Goal: Task Accomplishment & Management: Manage account settings

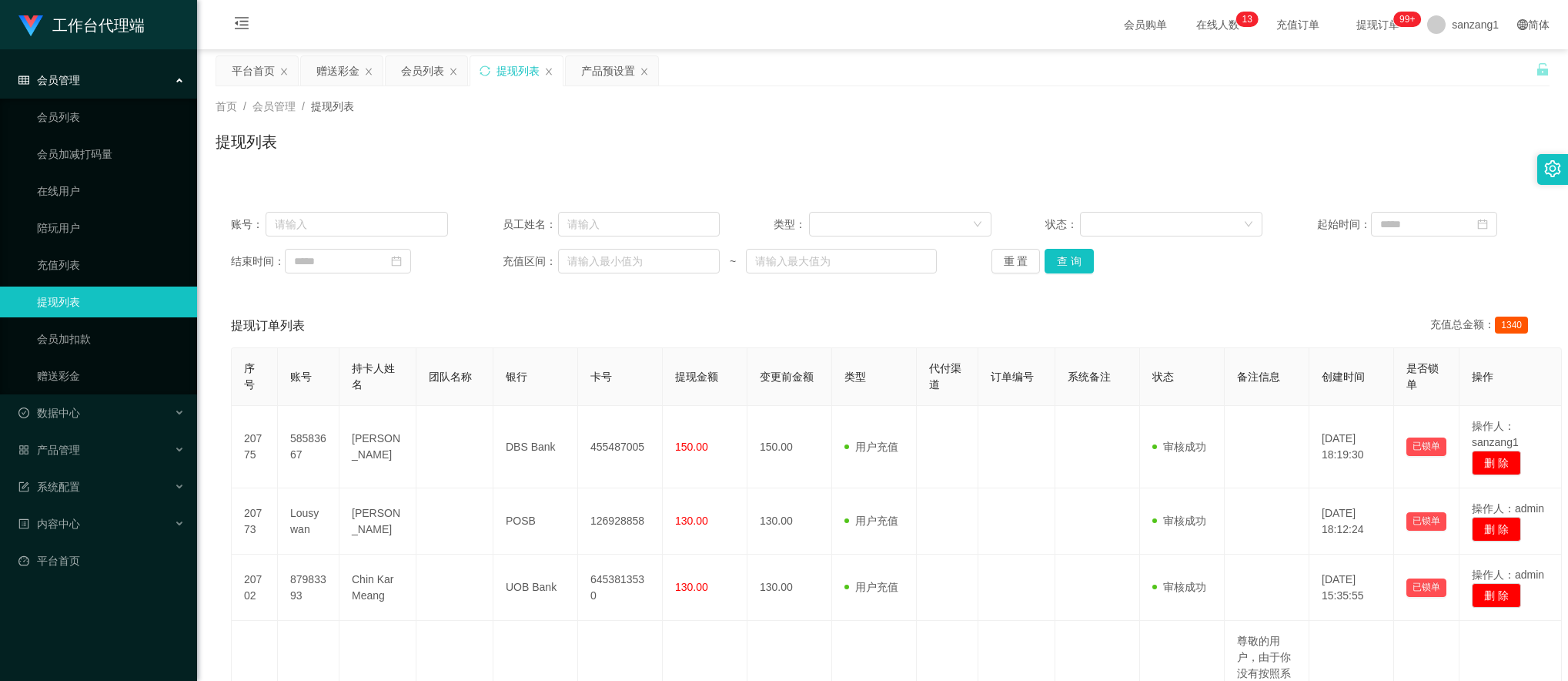
click at [332, 70] on div "赠送彩金" at bounding box center [338, 71] width 43 height 29
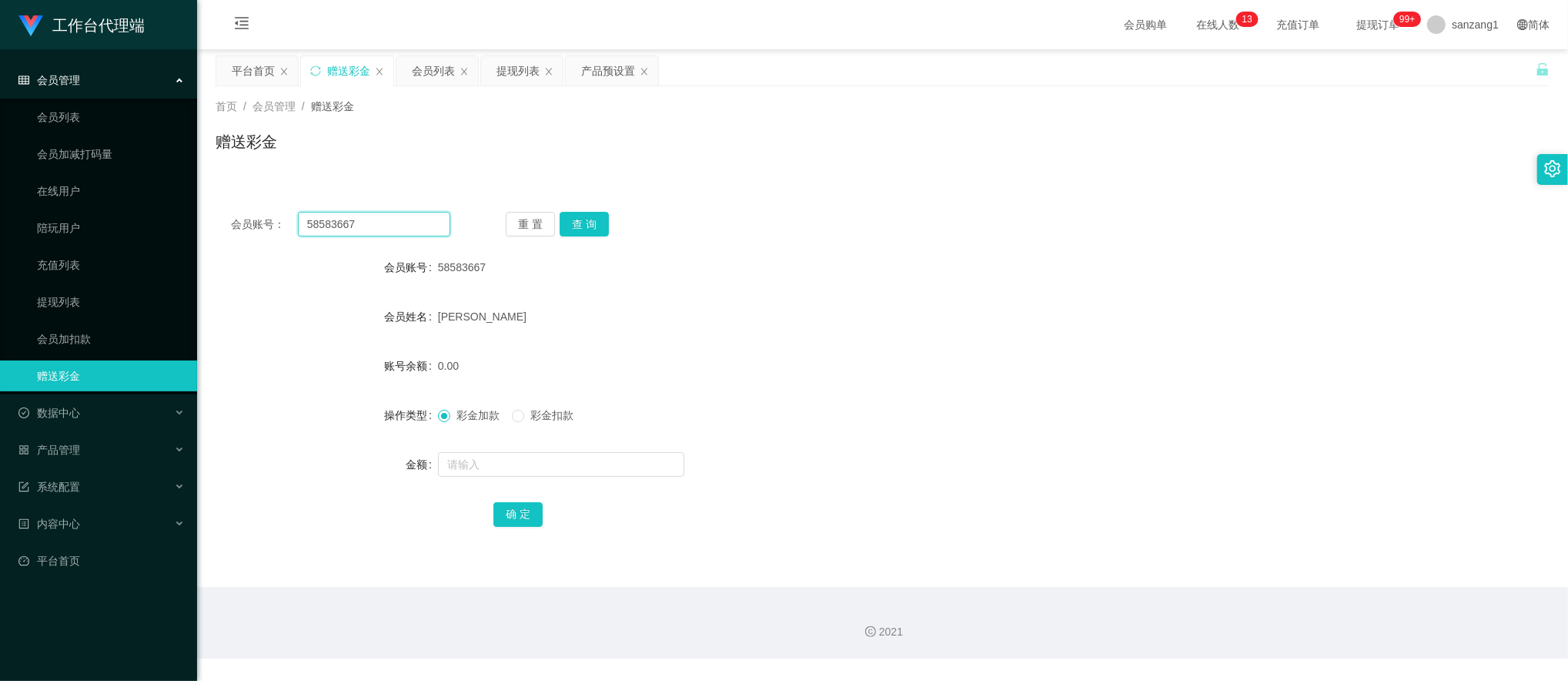
click at [339, 214] on input "58583667" at bounding box center [374, 224] width 153 height 25
drag, startPoint x: 372, startPoint y: 227, endPoint x: 228, endPoint y: 223, distance: 144.1
click at [228, 223] on div "会员账号： 58583667 重 置 查 询" at bounding box center [882, 224] width 1334 height 25
paste input "88896013"
type input "88896013"
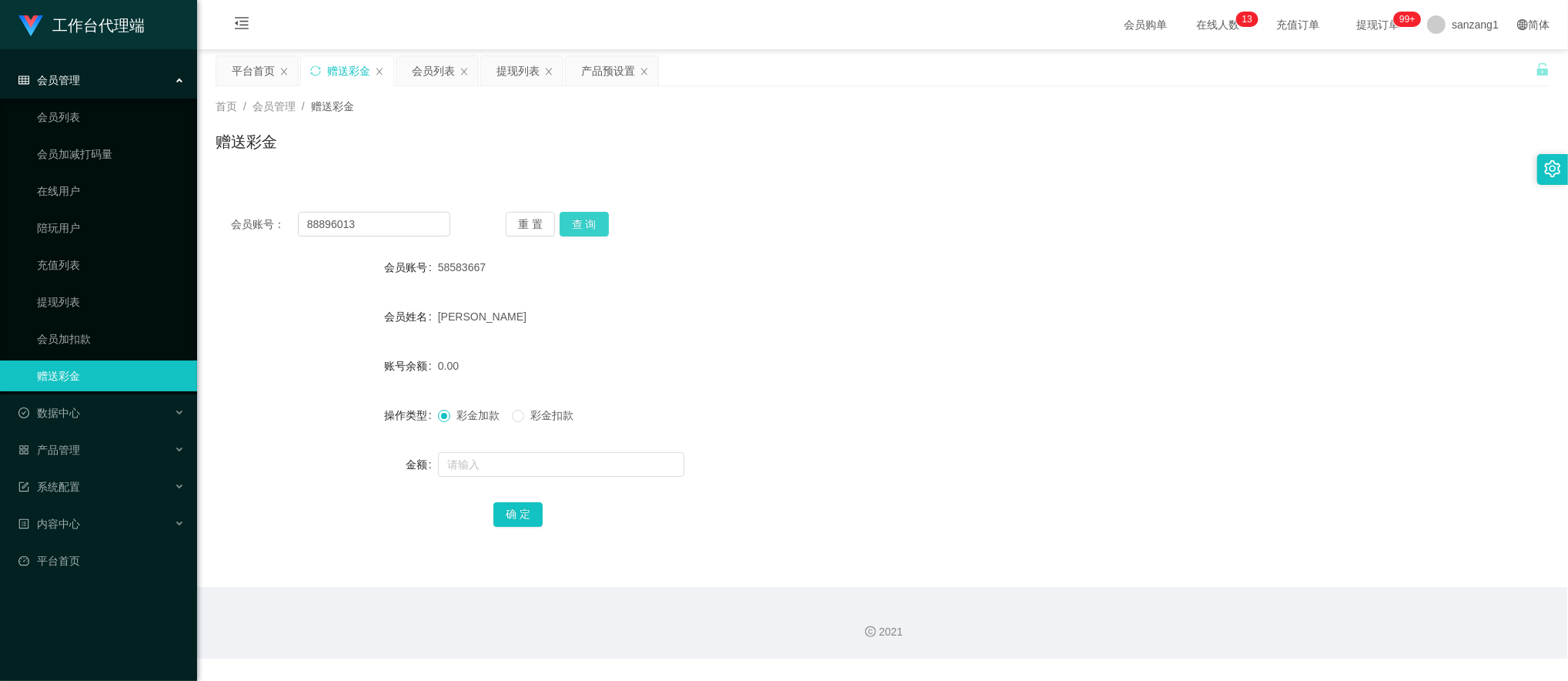
click at [602, 227] on button "查 询" at bounding box center [584, 224] width 49 height 25
click at [480, 475] on input "text" at bounding box center [561, 464] width 246 height 25
type input "100"
click at [500, 516] on button "确 定" at bounding box center [518, 514] width 49 height 25
click at [604, 70] on div "产品预设置" at bounding box center [608, 71] width 54 height 29
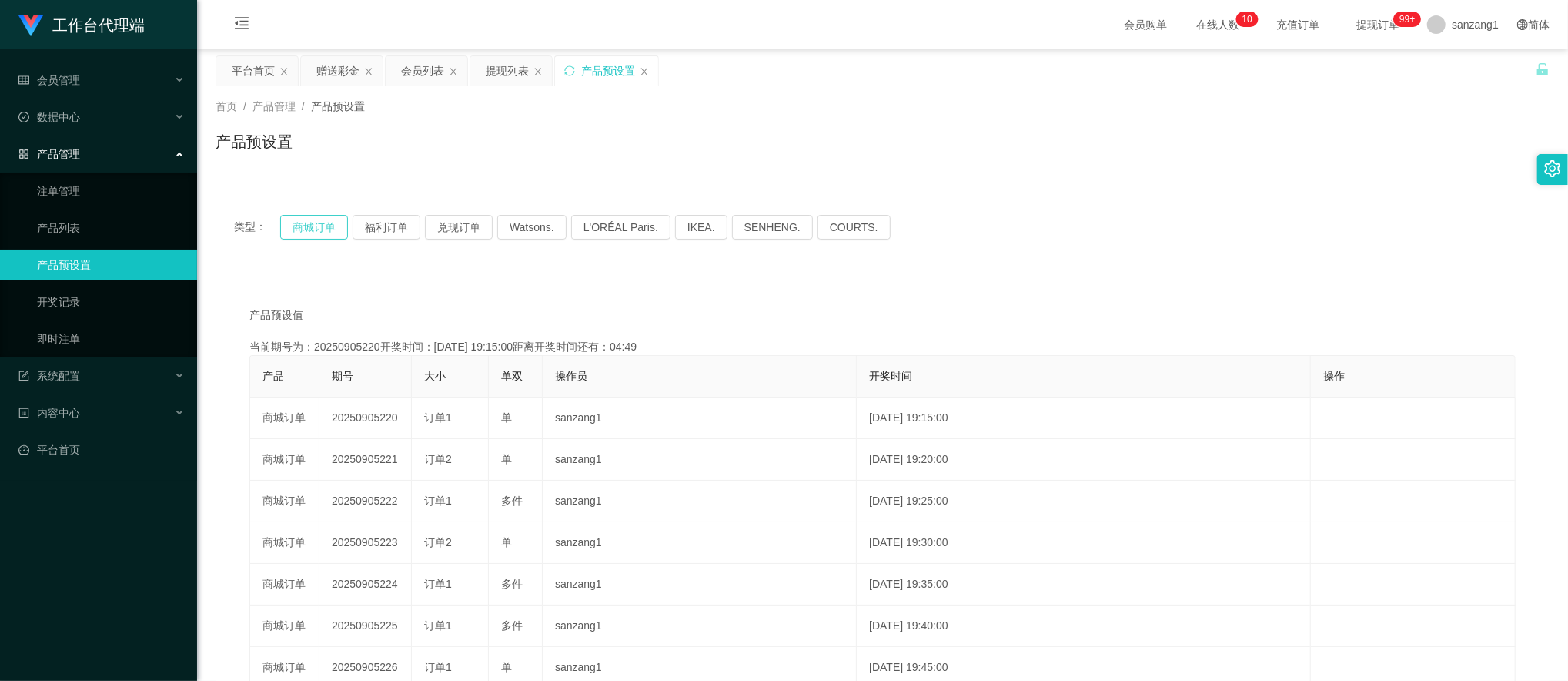
click at [320, 229] on button "商城订单" at bounding box center [313, 227] width 68 height 25
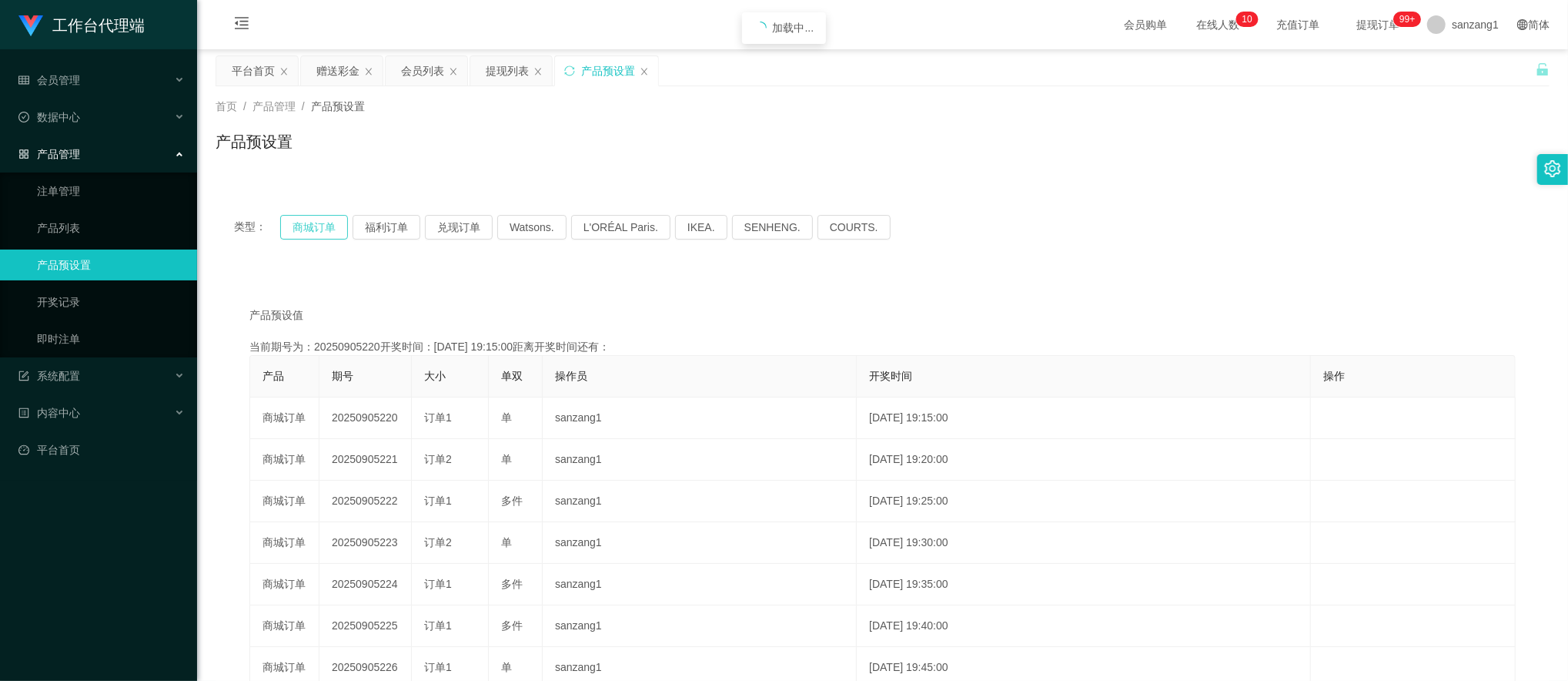
click at [320, 229] on button "商城订单" at bounding box center [313, 227] width 68 height 25
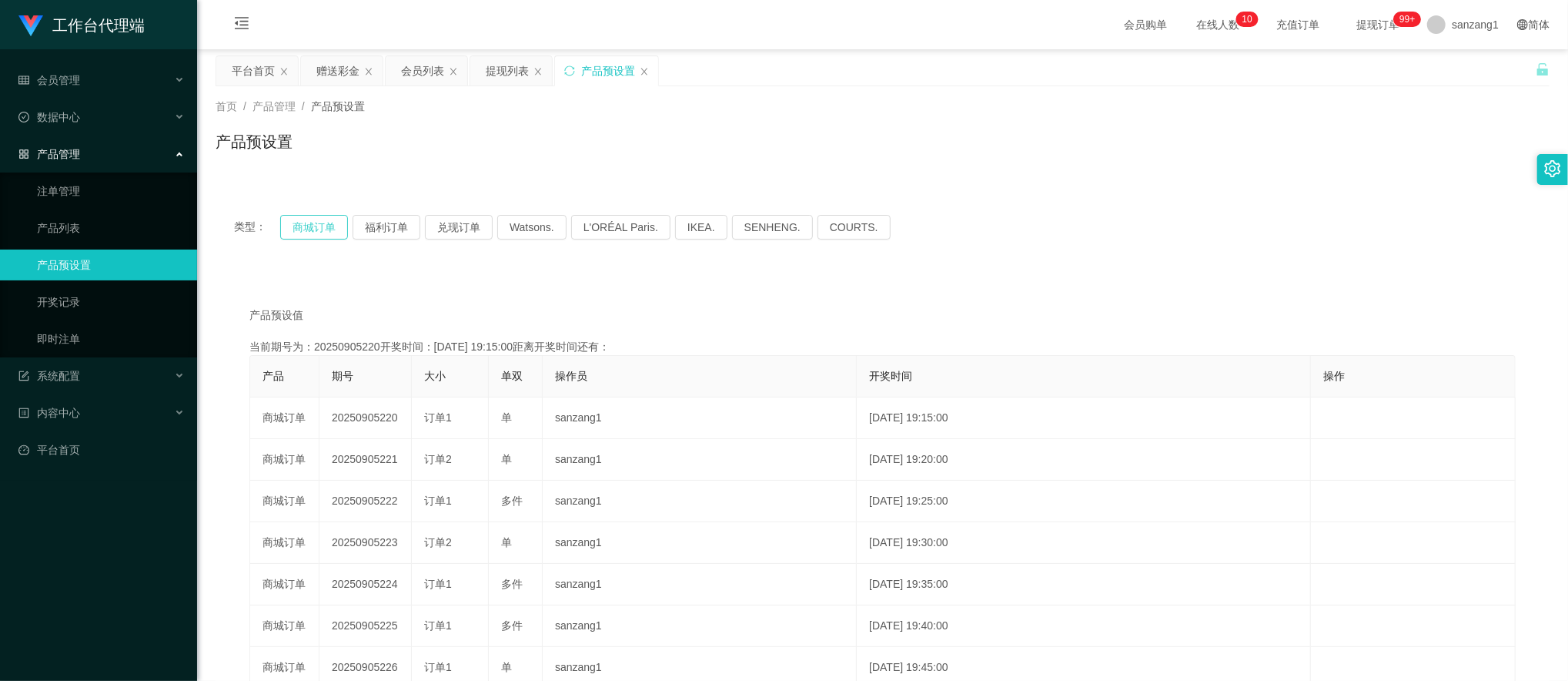
click at [320, 229] on button "商城订单" at bounding box center [313, 227] width 68 height 25
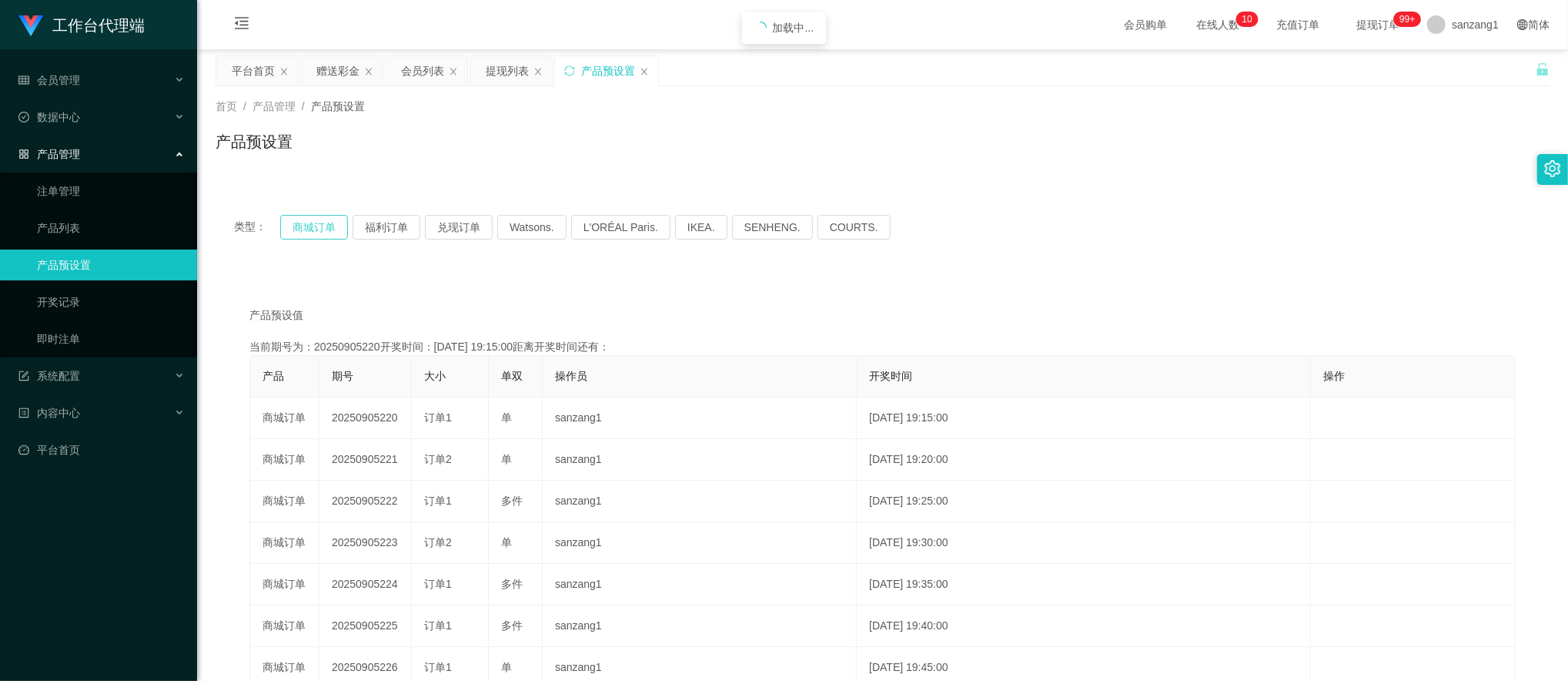
click at [320, 229] on button "商城订单" at bounding box center [313, 227] width 68 height 25
click at [320, 223] on button "商城订单" at bounding box center [313, 227] width 68 height 25
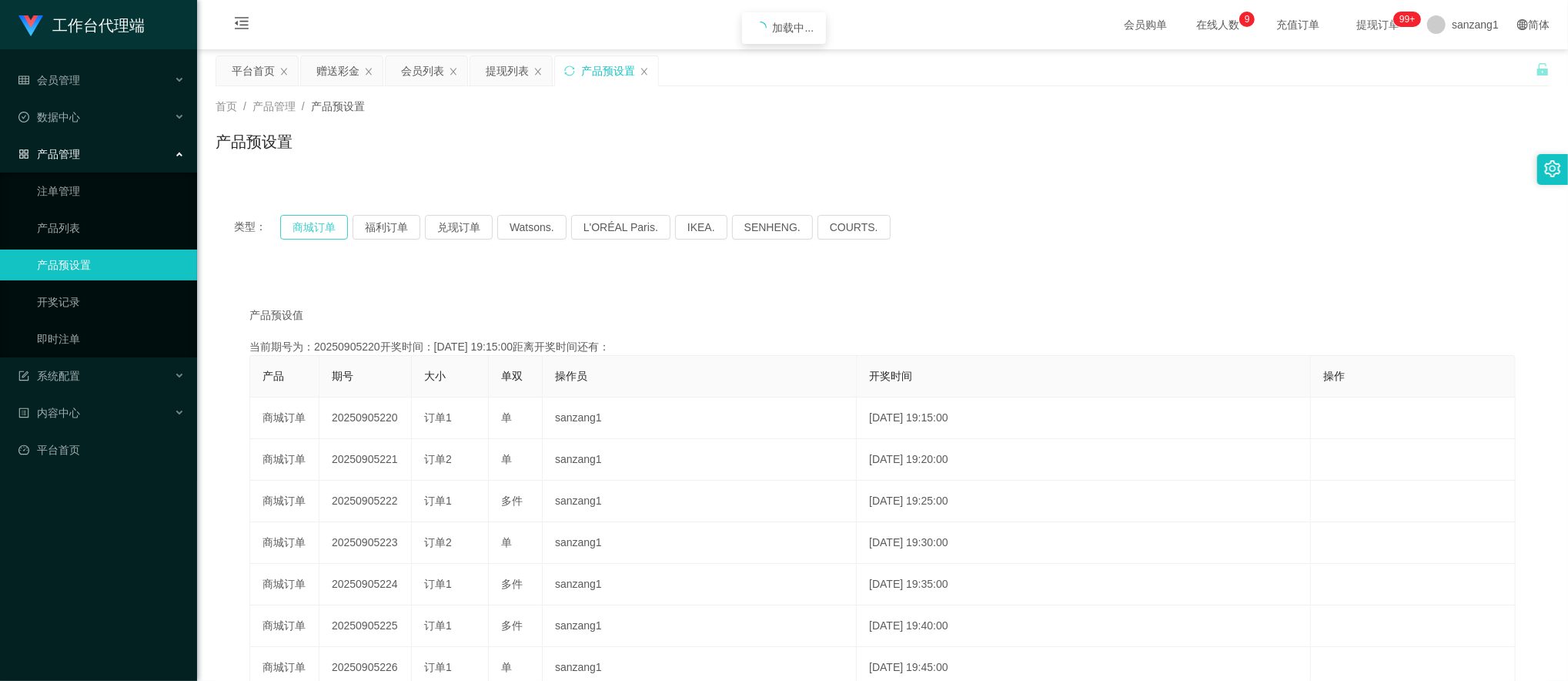
click at [320, 223] on button "商城订单" at bounding box center [313, 227] width 68 height 25
click at [343, 83] on div "赠送彩金" at bounding box center [338, 71] width 43 height 29
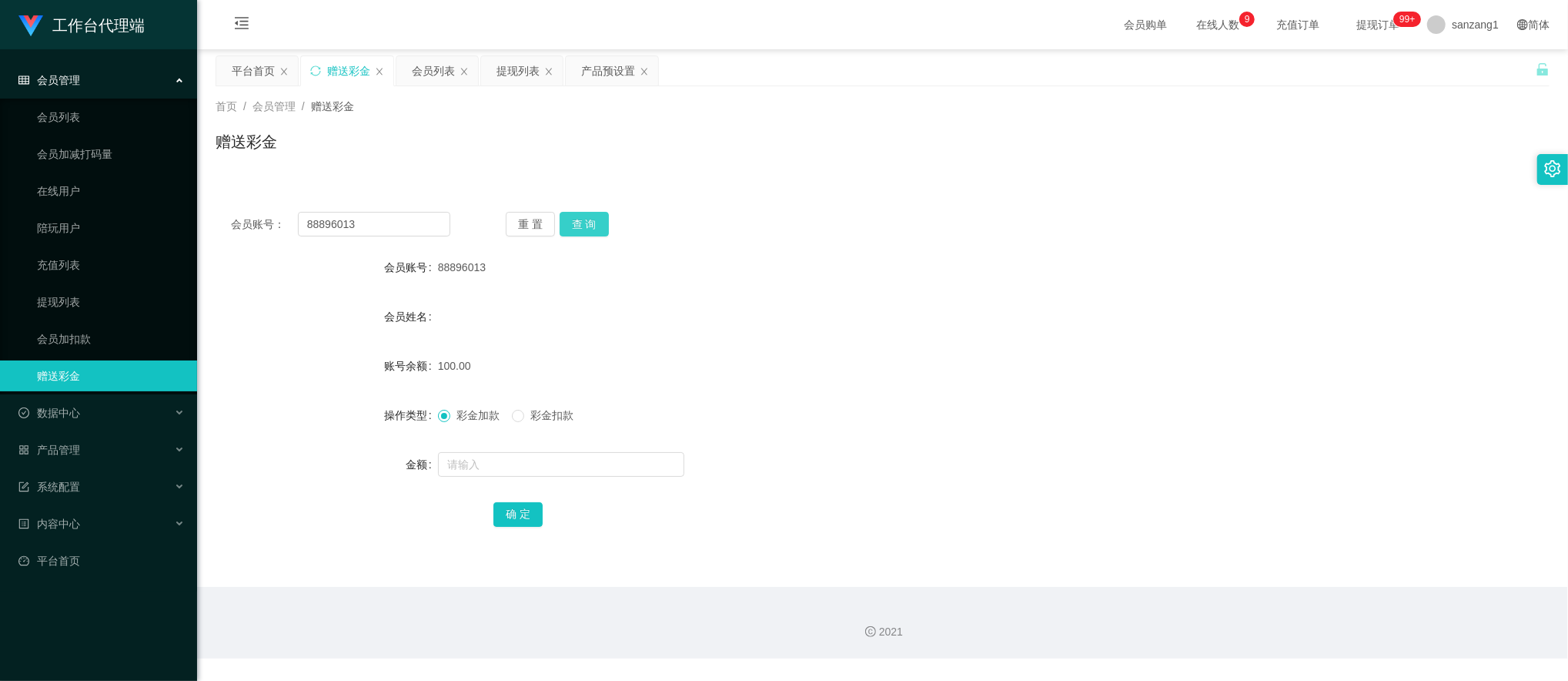
click at [598, 225] on button "查 询" at bounding box center [584, 224] width 49 height 25
click at [589, 222] on button "查 询" at bounding box center [584, 224] width 49 height 25
click at [589, 222] on button "查 询" at bounding box center [593, 224] width 66 height 25
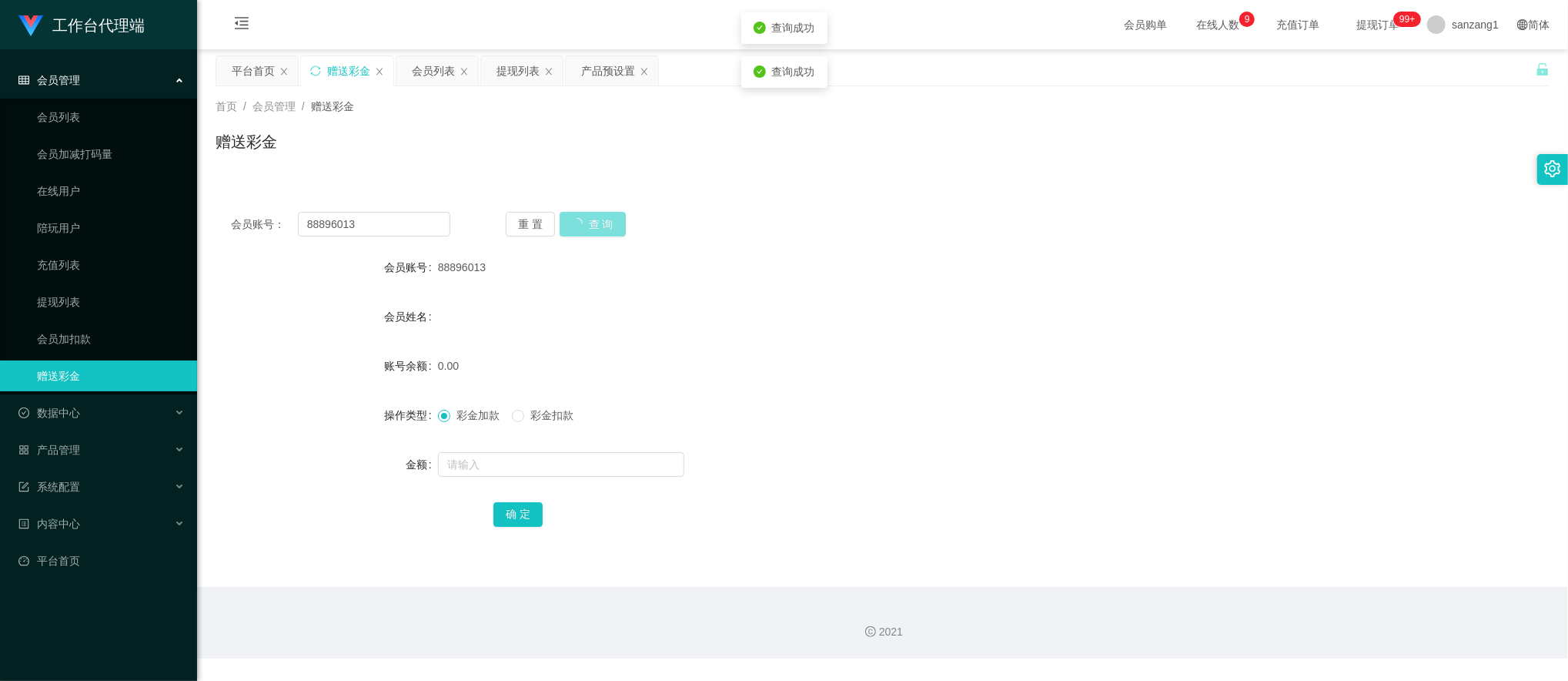
click at [589, 222] on button "查 询" at bounding box center [593, 224] width 66 height 25
click at [580, 236] on button "查 询" at bounding box center [584, 224] width 49 height 25
click at [573, 232] on button "查 询" at bounding box center [584, 224] width 49 height 25
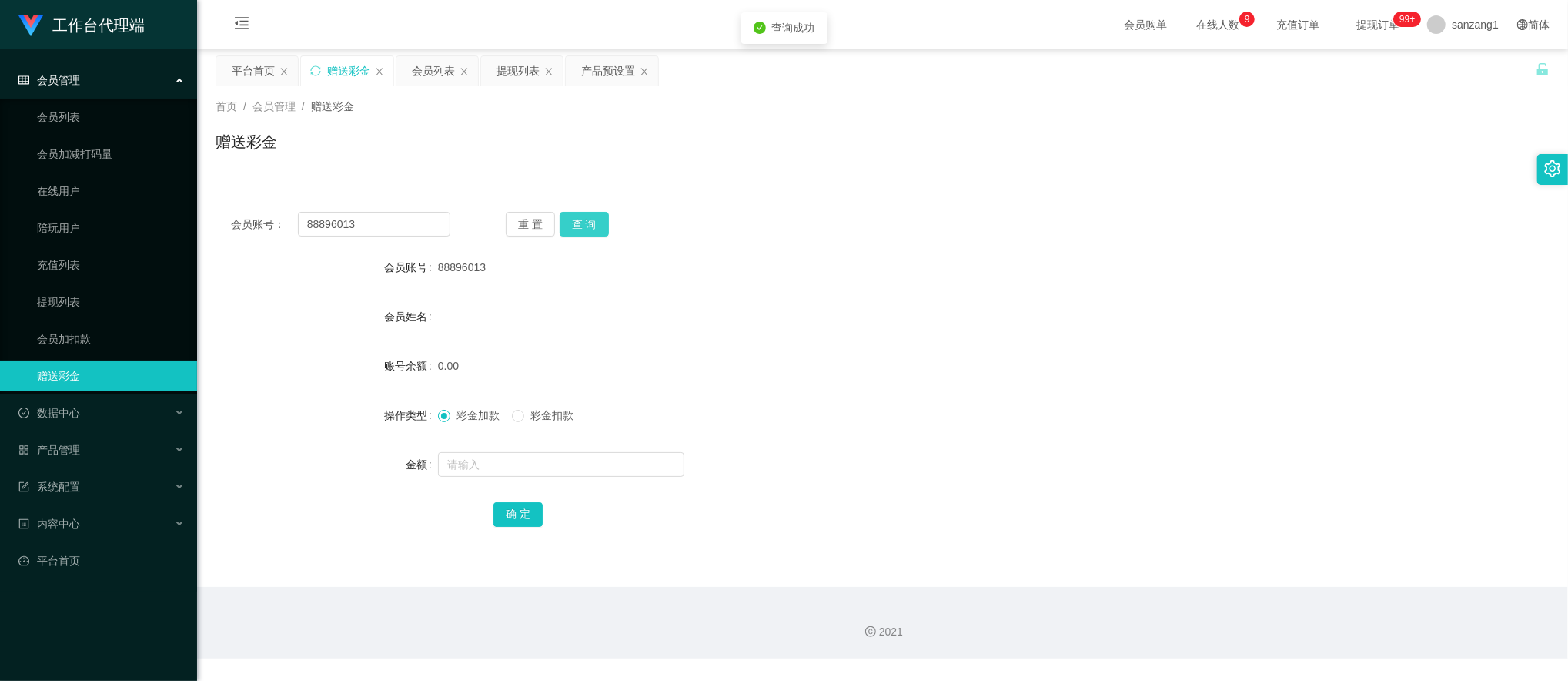
click at [573, 232] on button "查 询" at bounding box center [584, 224] width 49 height 25
click at [583, 215] on button "查 询" at bounding box center [584, 224] width 49 height 25
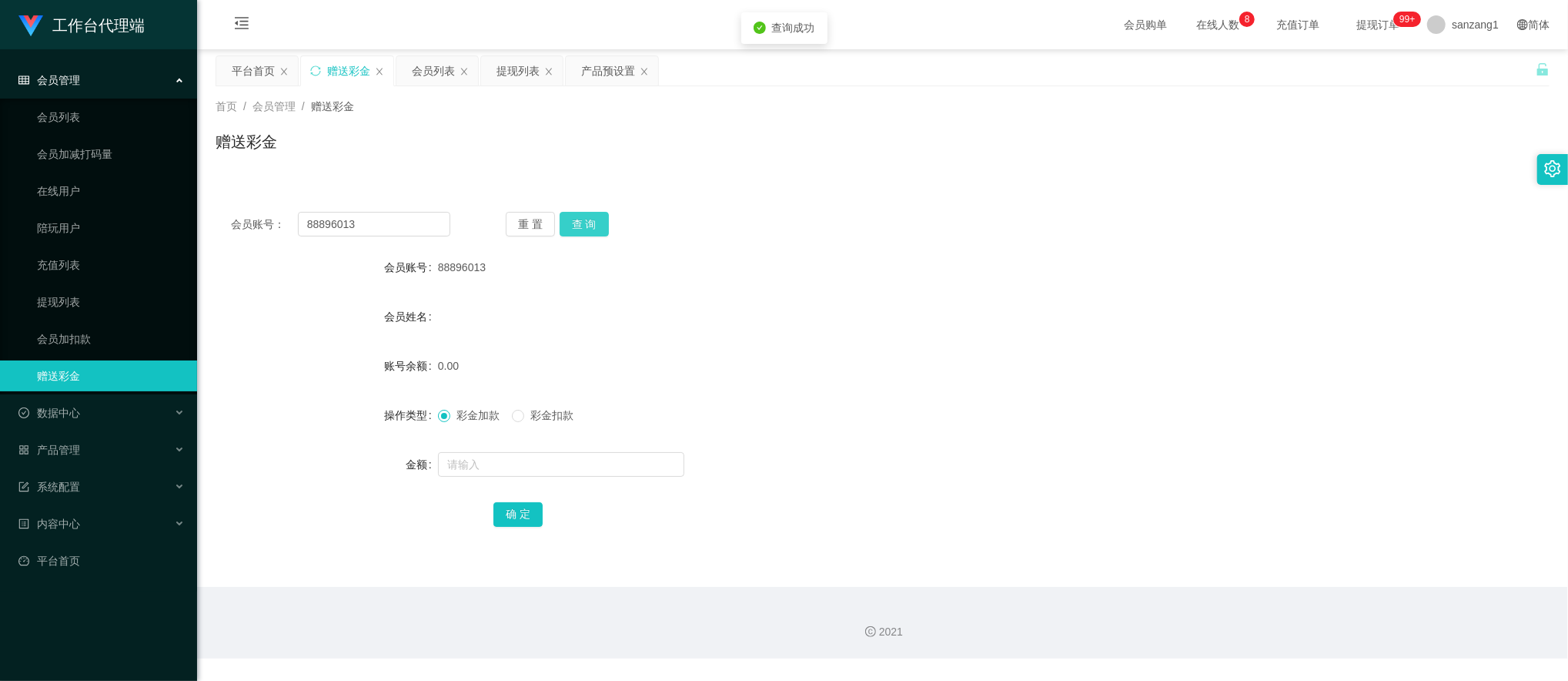
click at [583, 215] on button "查 询" at bounding box center [584, 224] width 49 height 25
click at [577, 219] on button "查 询" at bounding box center [584, 224] width 49 height 25
click at [578, 219] on button "查 询" at bounding box center [584, 224] width 49 height 25
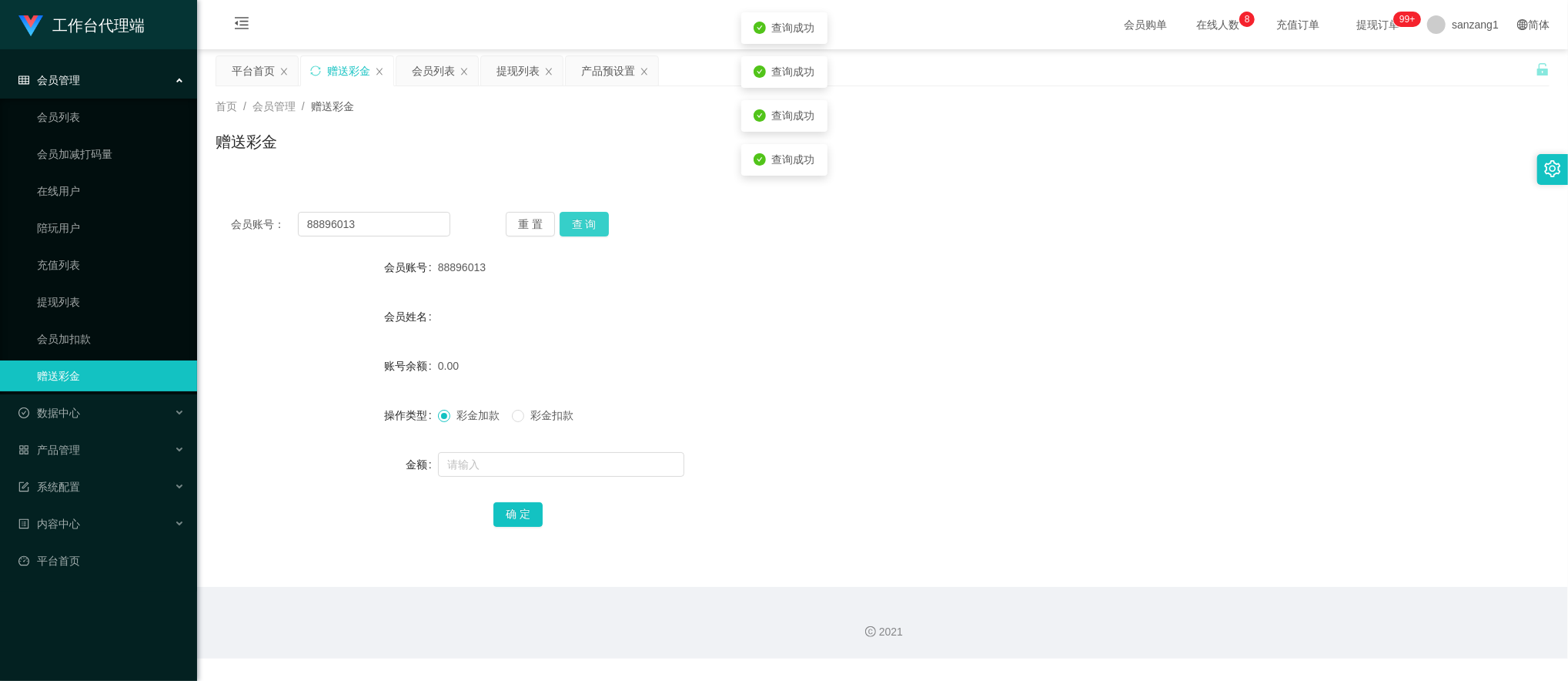
click at [578, 219] on button "查 询" at bounding box center [584, 224] width 49 height 25
click at [589, 219] on button "查 询" at bounding box center [584, 224] width 49 height 25
click at [589, 219] on div "重 置 查 询" at bounding box center [615, 224] width 219 height 25
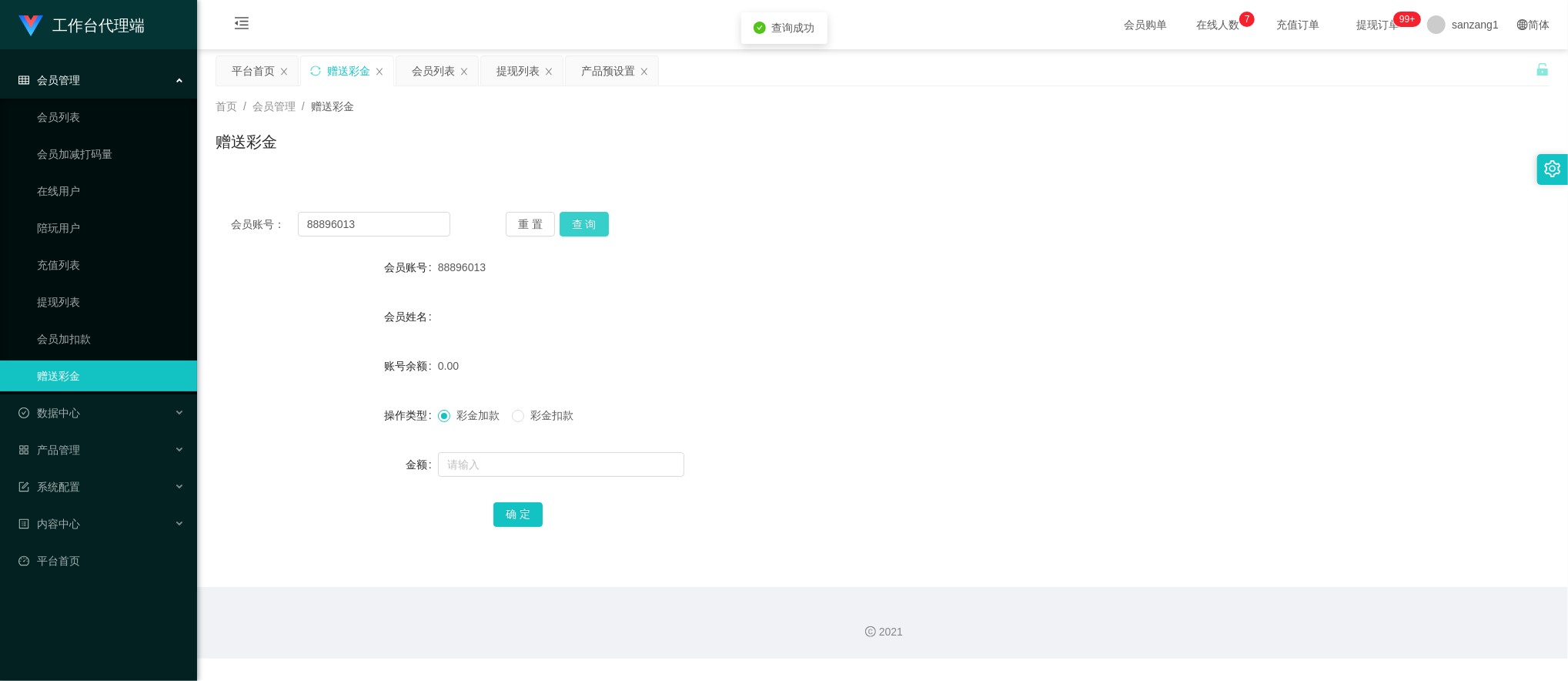
click at [589, 219] on button "查 询" at bounding box center [584, 224] width 49 height 25
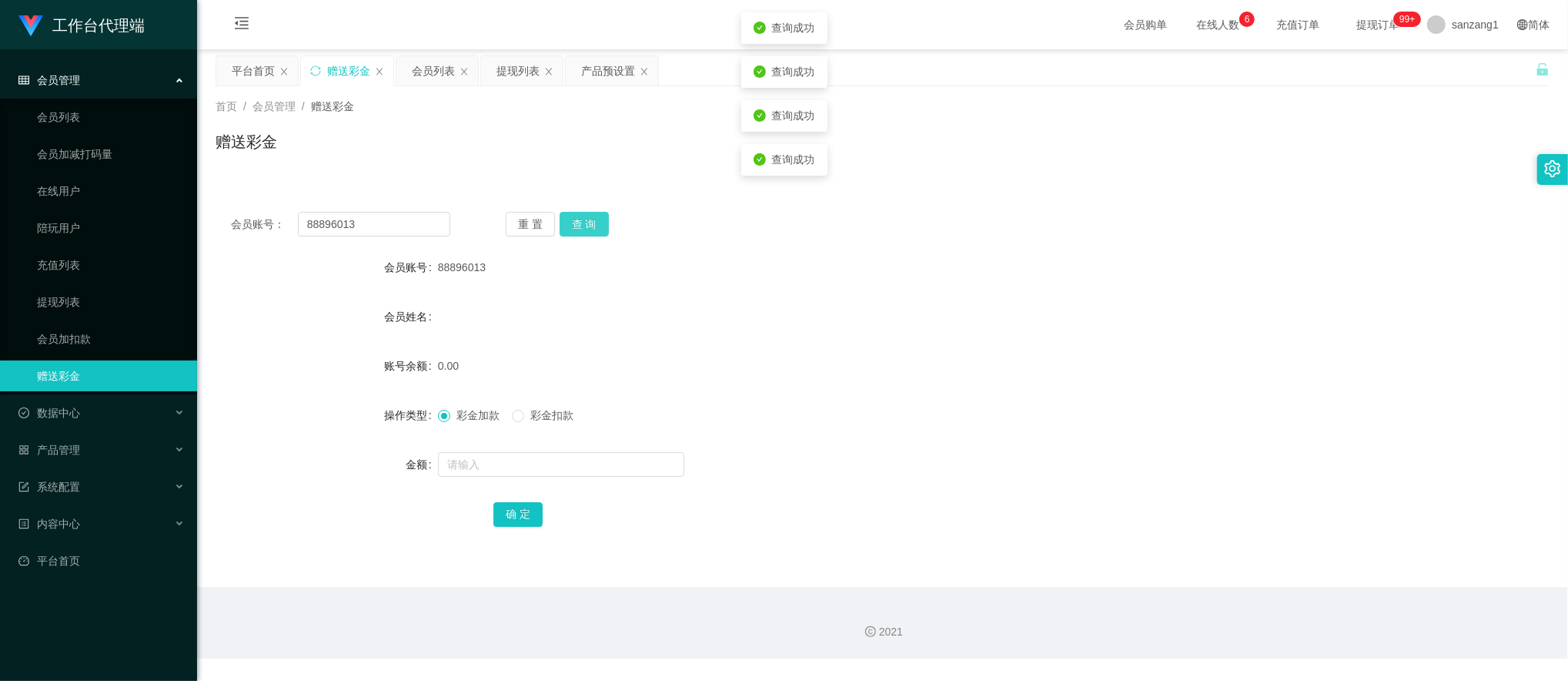
click at [589, 219] on button "查 询" at bounding box center [584, 224] width 49 height 25
click at [592, 219] on button "查 询" at bounding box center [584, 224] width 49 height 25
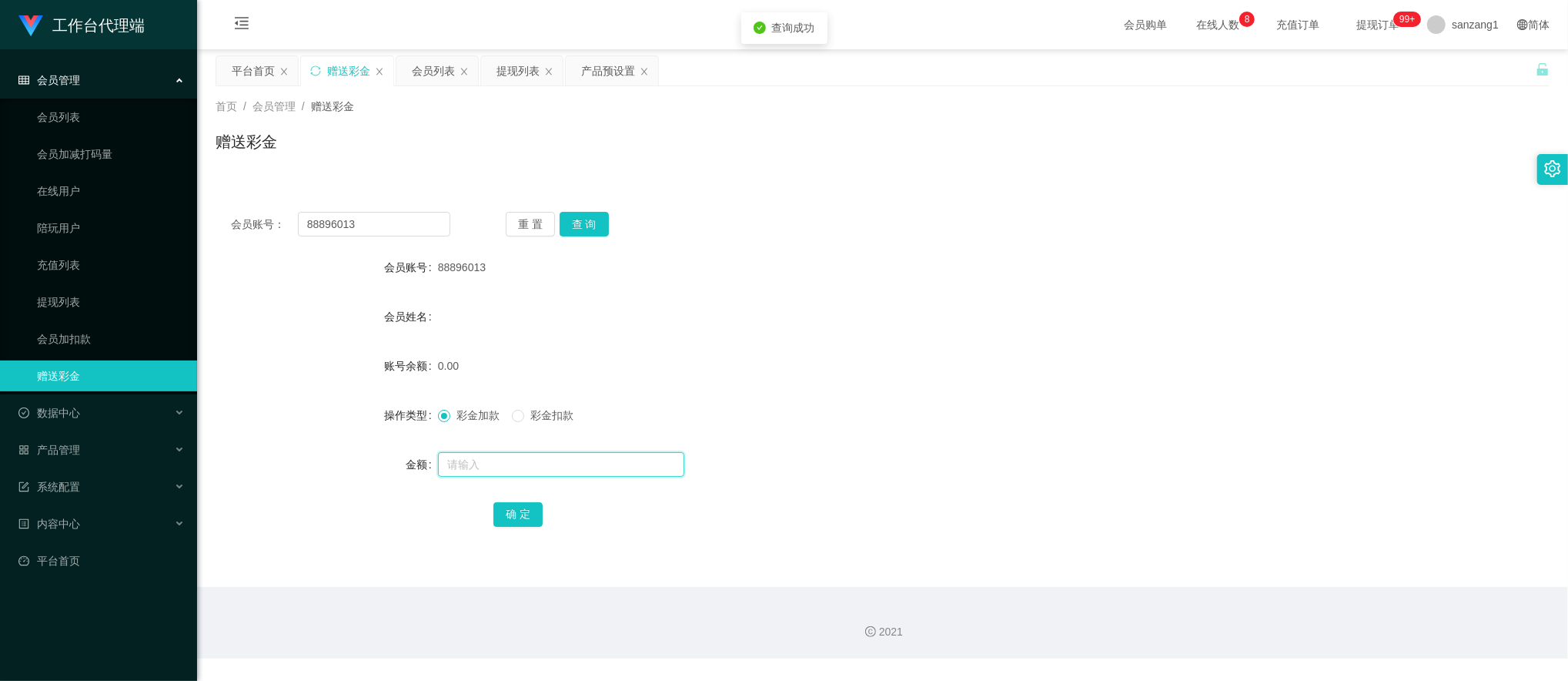
click at [475, 476] on input "text" at bounding box center [561, 464] width 246 height 25
click at [578, 226] on button "查 询" at bounding box center [584, 224] width 49 height 25
click at [587, 222] on button "查 询" at bounding box center [584, 224] width 49 height 25
click at [585, 220] on button "查 询" at bounding box center [584, 224] width 49 height 25
click at [526, 407] on div "彩金加款 彩金扣款" at bounding box center [827, 415] width 778 height 31
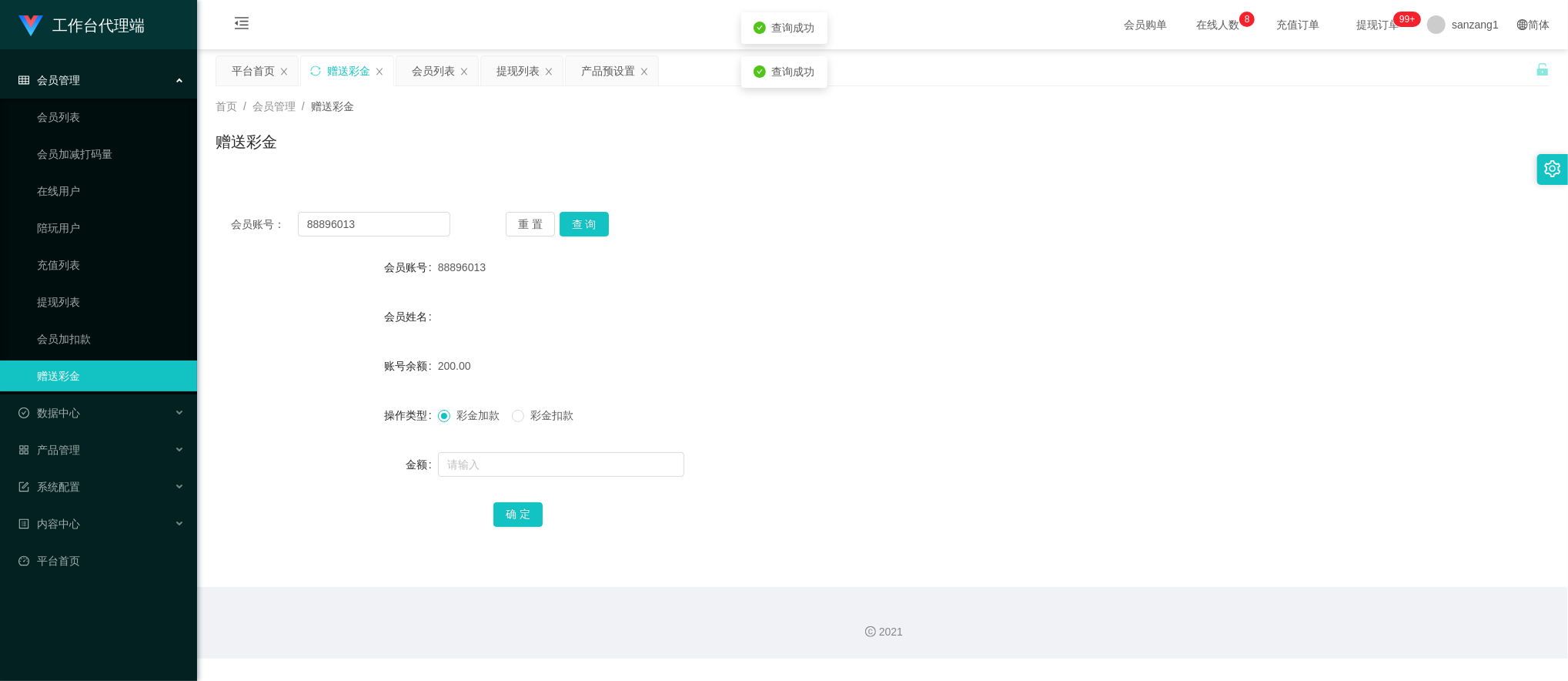
click at [525, 407] on div "彩金加款 彩金扣款" at bounding box center [827, 415] width 778 height 31
click at [478, 462] on input "text" at bounding box center [561, 464] width 246 height 25
type input "50"
click at [510, 512] on button "确 定" at bounding box center [518, 514] width 49 height 25
click at [516, 74] on div "提现列表" at bounding box center [518, 71] width 43 height 29
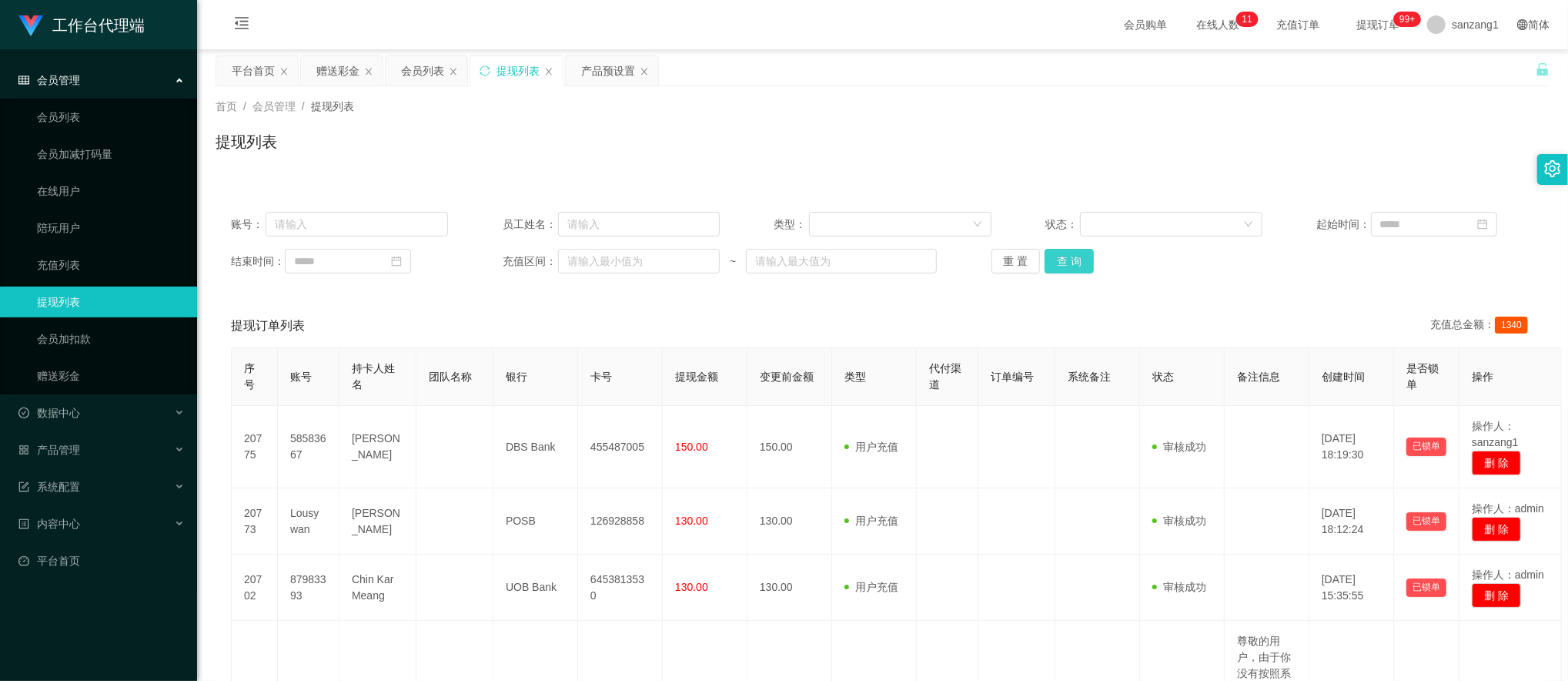
click at [1054, 249] on button "查 询" at bounding box center [1070, 261] width 49 height 25
click at [1073, 274] on div "账号： 员工姓名： 类型： 状态： 起始时间： 结束时间： 充值区间： ~ 重 置 查 询" at bounding box center [882, 242] width 1334 height 92
click at [1073, 268] on button "查 询" at bounding box center [1070, 261] width 49 height 25
click at [1073, 259] on button "查 询" at bounding box center [1070, 261] width 49 height 25
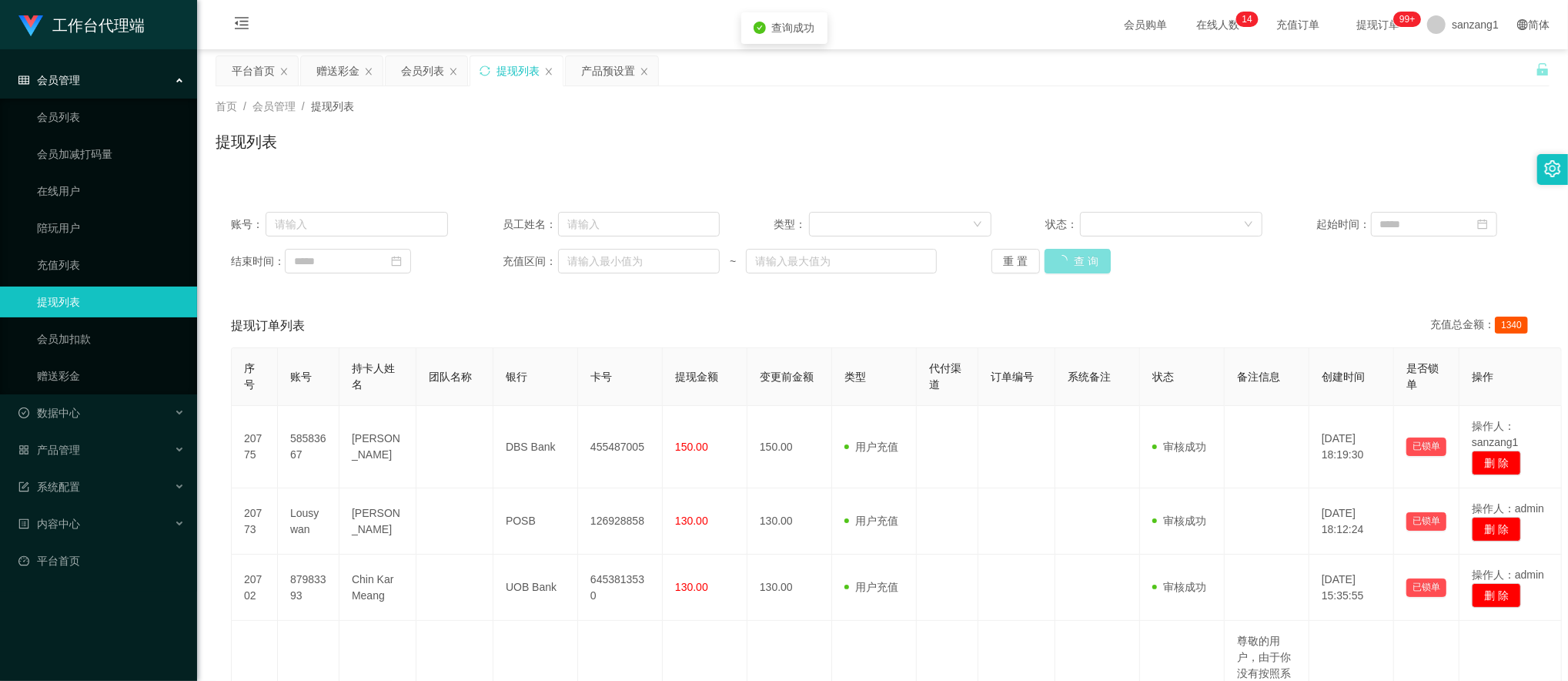
click at [1073, 259] on button "查 询" at bounding box center [1078, 261] width 66 height 25
click at [1073, 259] on div "重 置 查 询" at bounding box center [1100, 261] width 217 height 25
click at [1073, 259] on button "查 询" at bounding box center [1070, 261] width 49 height 25
click at [1073, 259] on div "重 置 查 询" at bounding box center [1100, 261] width 217 height 25
click at [1073, 259] on button "查 询" at bounding box center [1070, 261] width 49 height 25
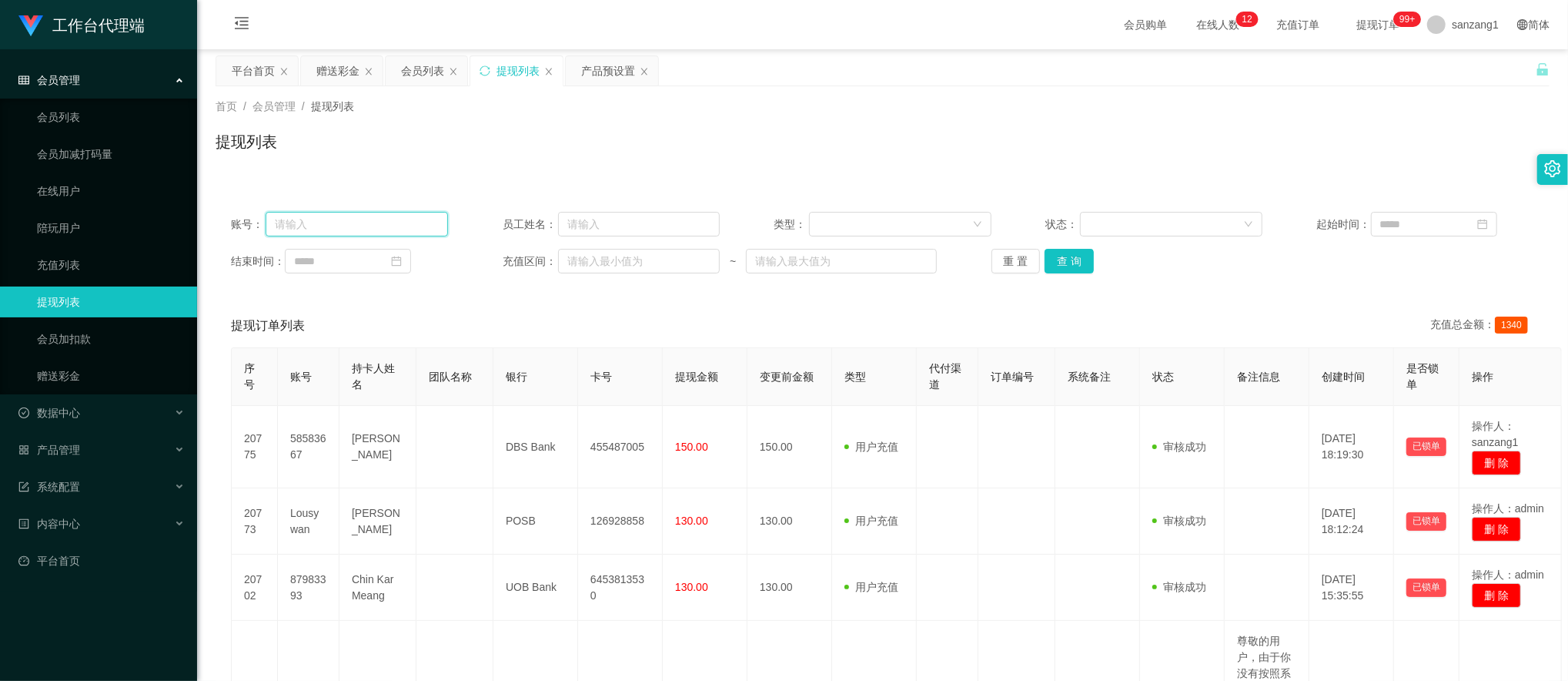
click at [351, 213] on input "text" at bounding box center [358, 224] width 183 height 25
paste input "88896013"
type input "88896013"
click at [1057, 266] on button "查 询" at bounding box center [1070, 261] width 49 height 25
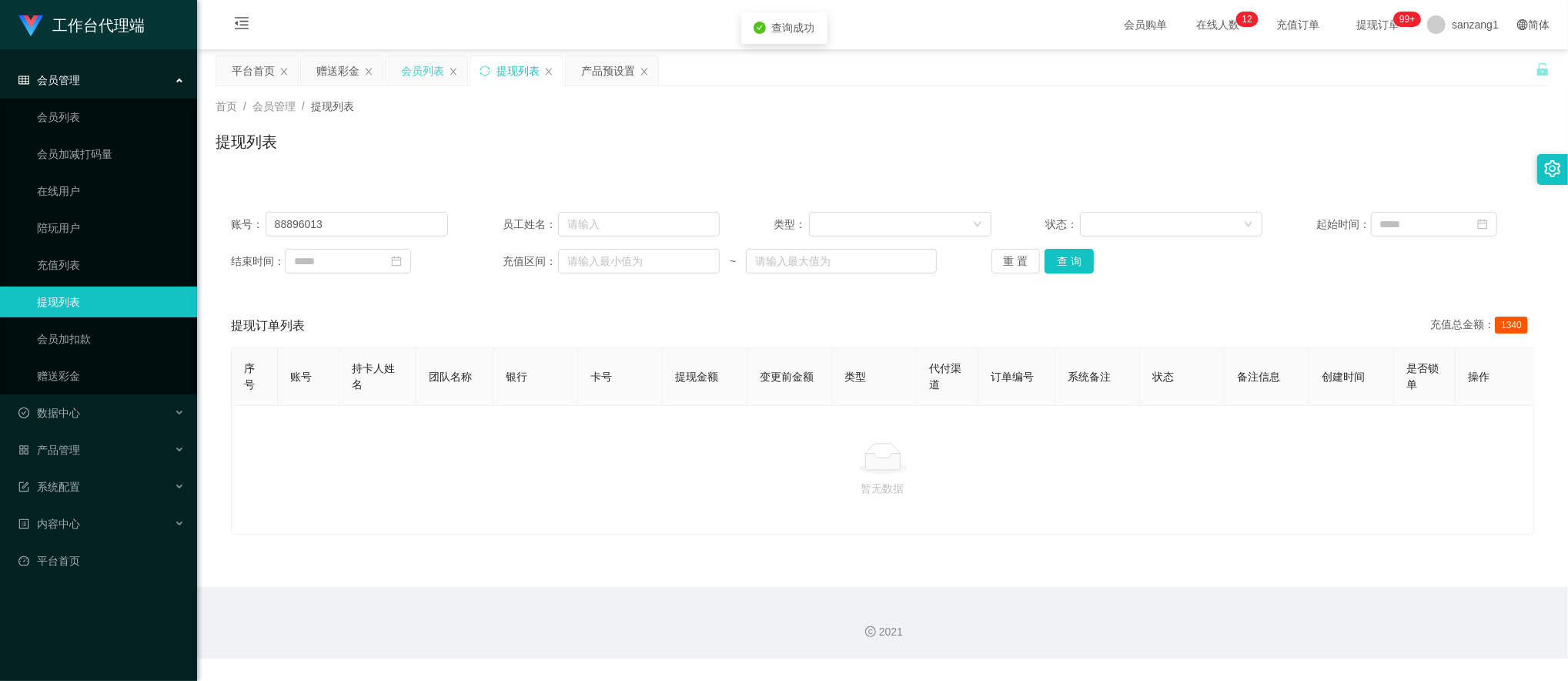
click at [423, 62] on div "会员列表" at bounding box center [422, 71] width 43 height 29
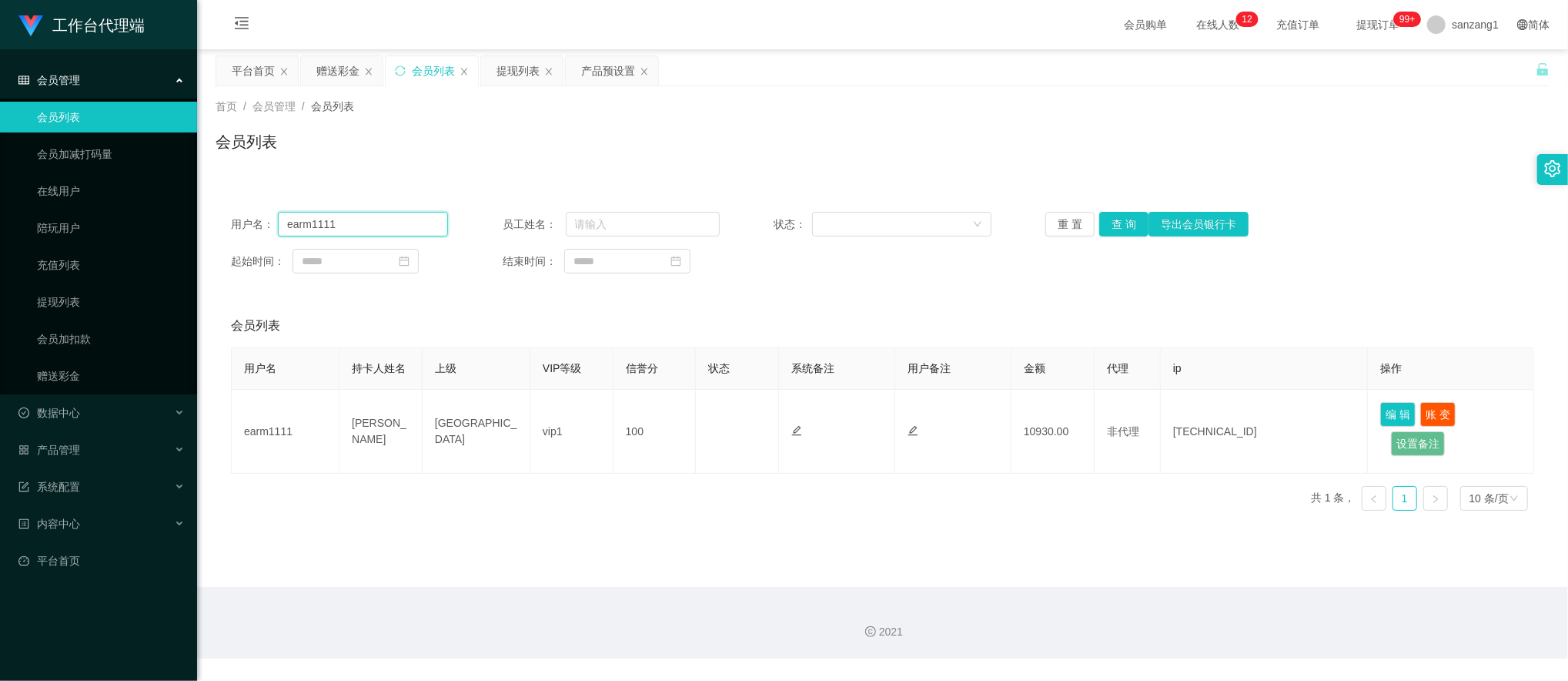
drag, startPoint x: 373, startPoint y: 223, endPoint x: 210, endPoint y: 207, distance: 163.8
click at [210, 207] on main "关闭左侧 关闭右侧 关闭其它 刷新页面 平台首页 赠送彩金 会员列表 提现列表 产品预设置 首页 / 会员管理 / 会员列表 / 会员列表 用户名： earm…" at bounding box center [882, 318] width 1371 height 538
paste input "88896013"
type input "88896013"
click at [1123, 220] on button "查 询" at bounding box center [1124, 224] width 49 height 25
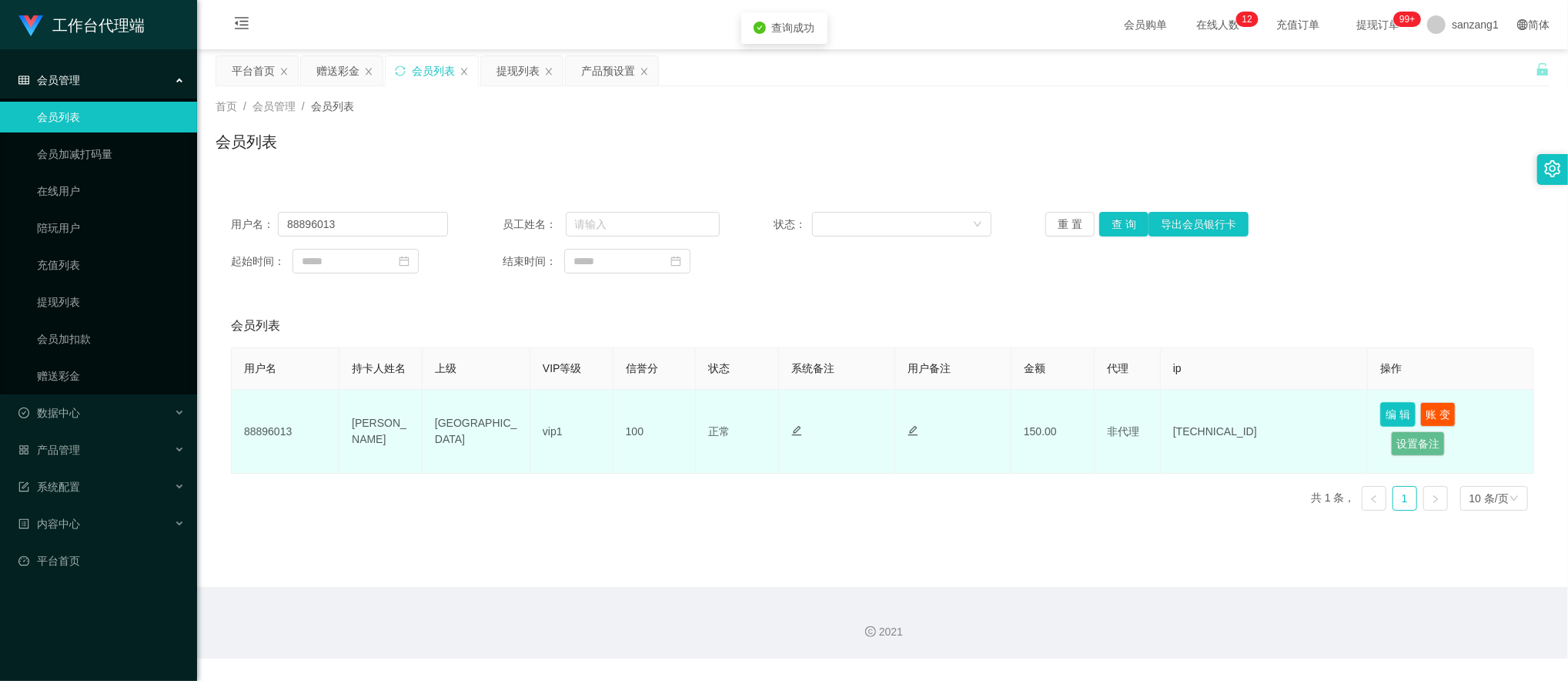
click at [1386, 404] on button "编 辑" at bounding box center [1398, 414] width 35 height 25
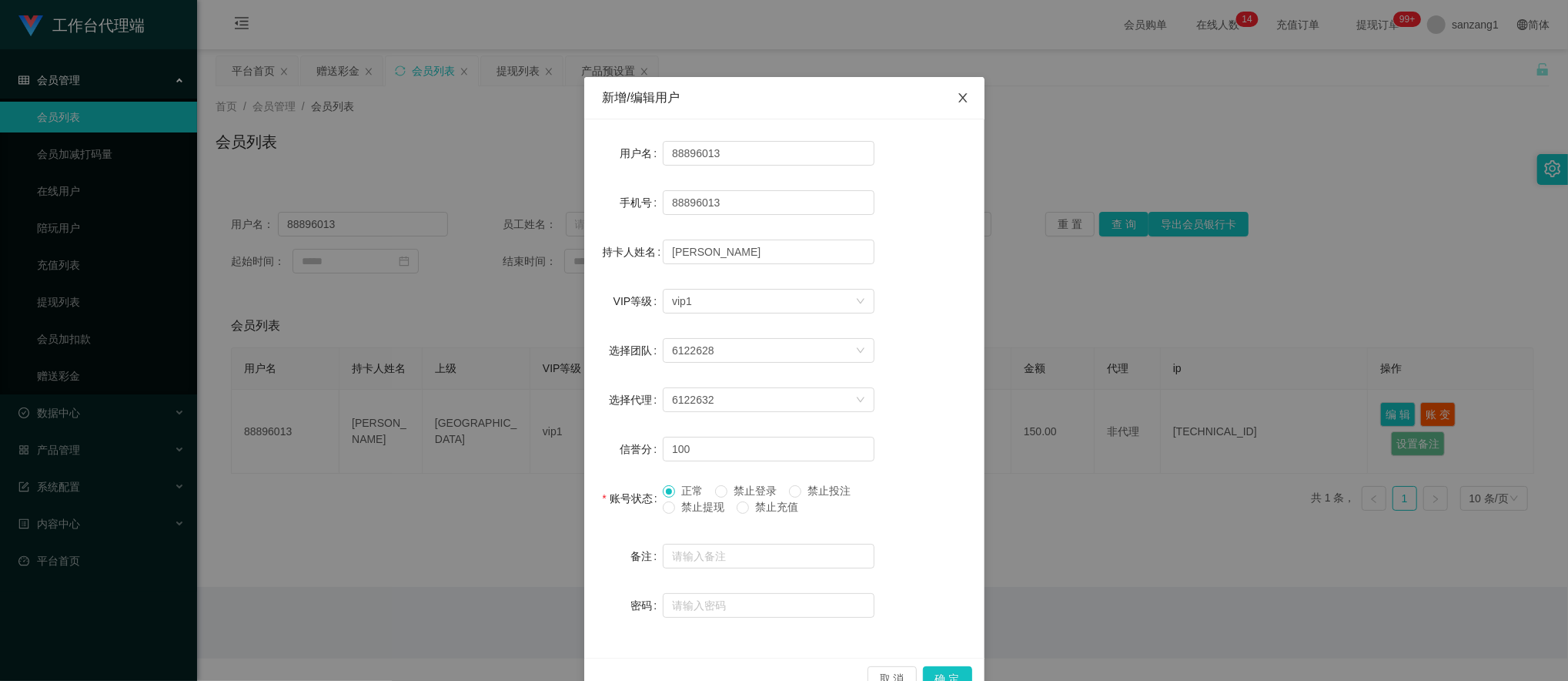
click at [956, 106] on span "Close" at bounding box center [962, 98] width 43 height 43
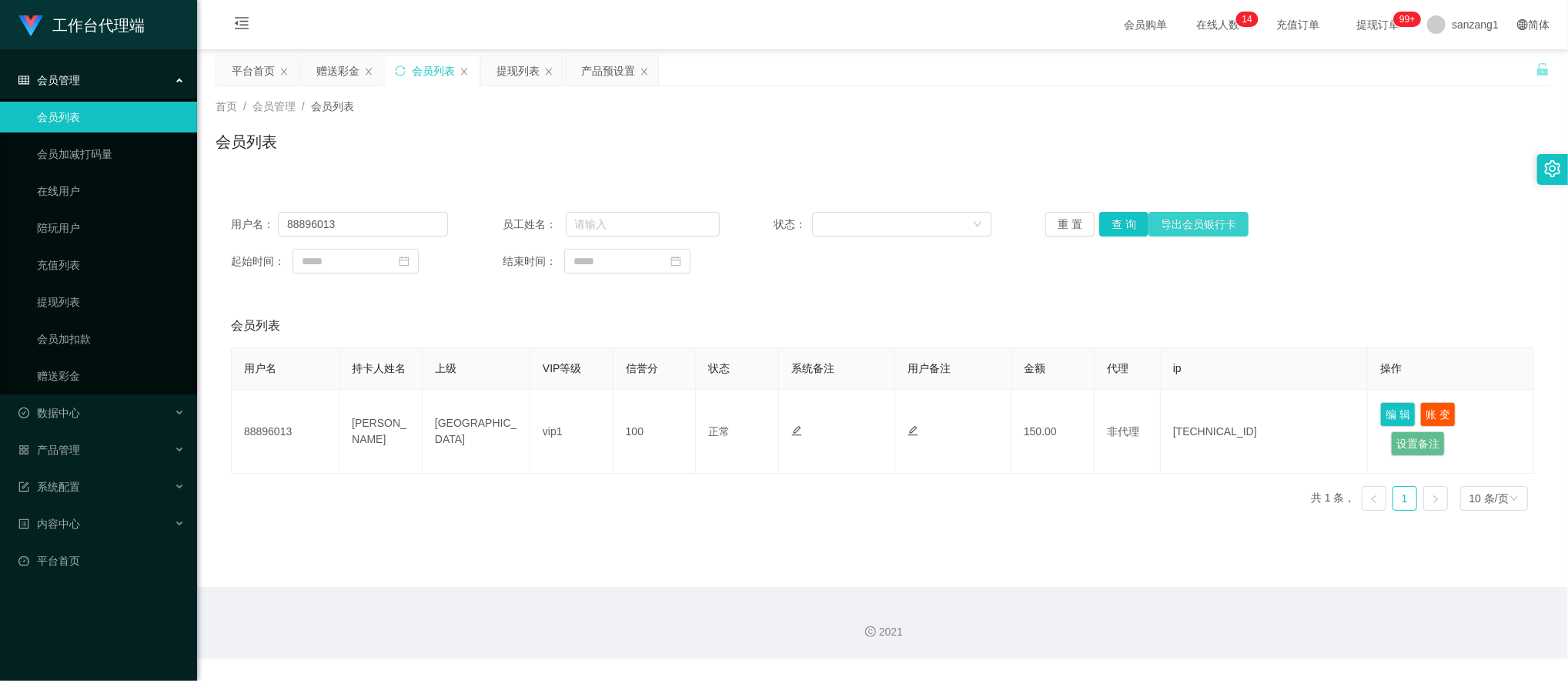
click at [1199, 226] on button "导出会员银行卡" at bounding box center [1199, 224] width 100 height 25
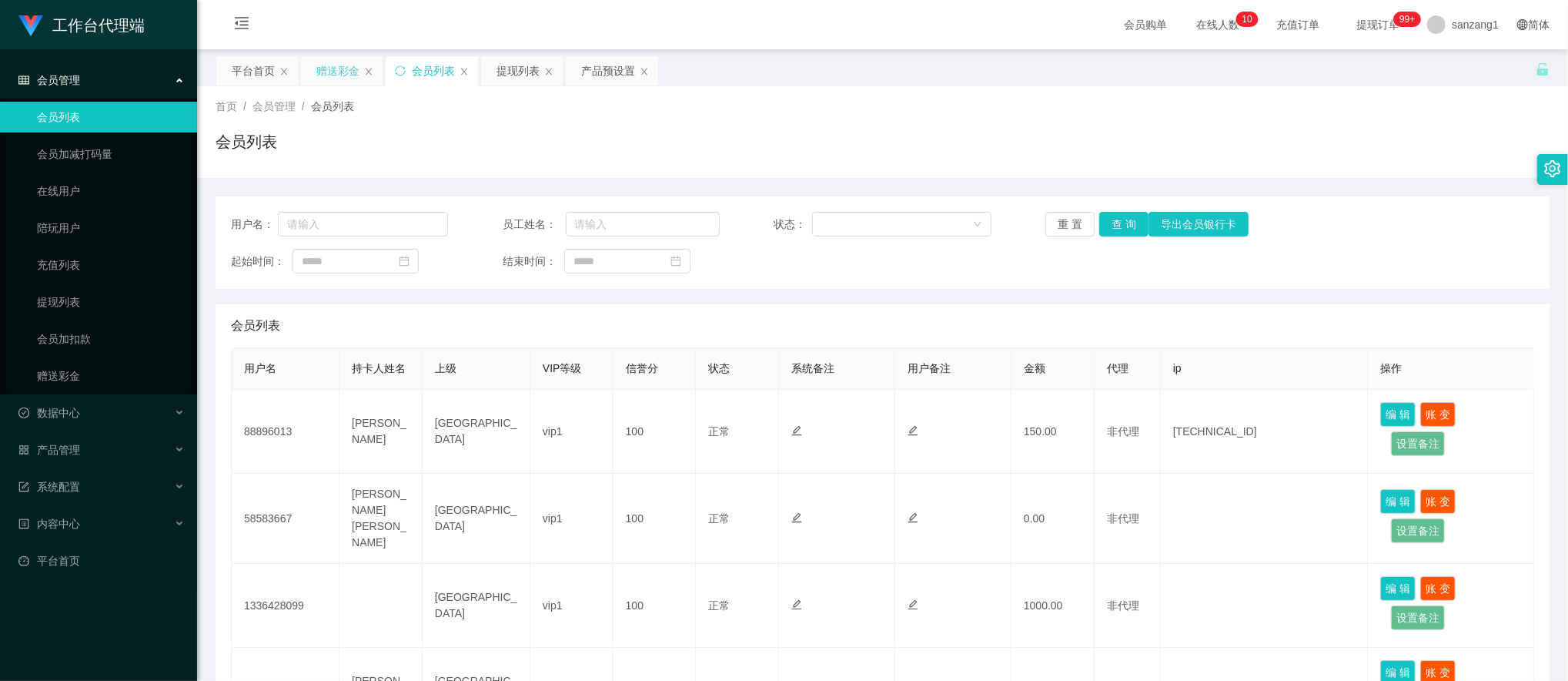
click at [339, 65] on div "赠送彩金" at bounding box center [338, 71] width 43 height 29
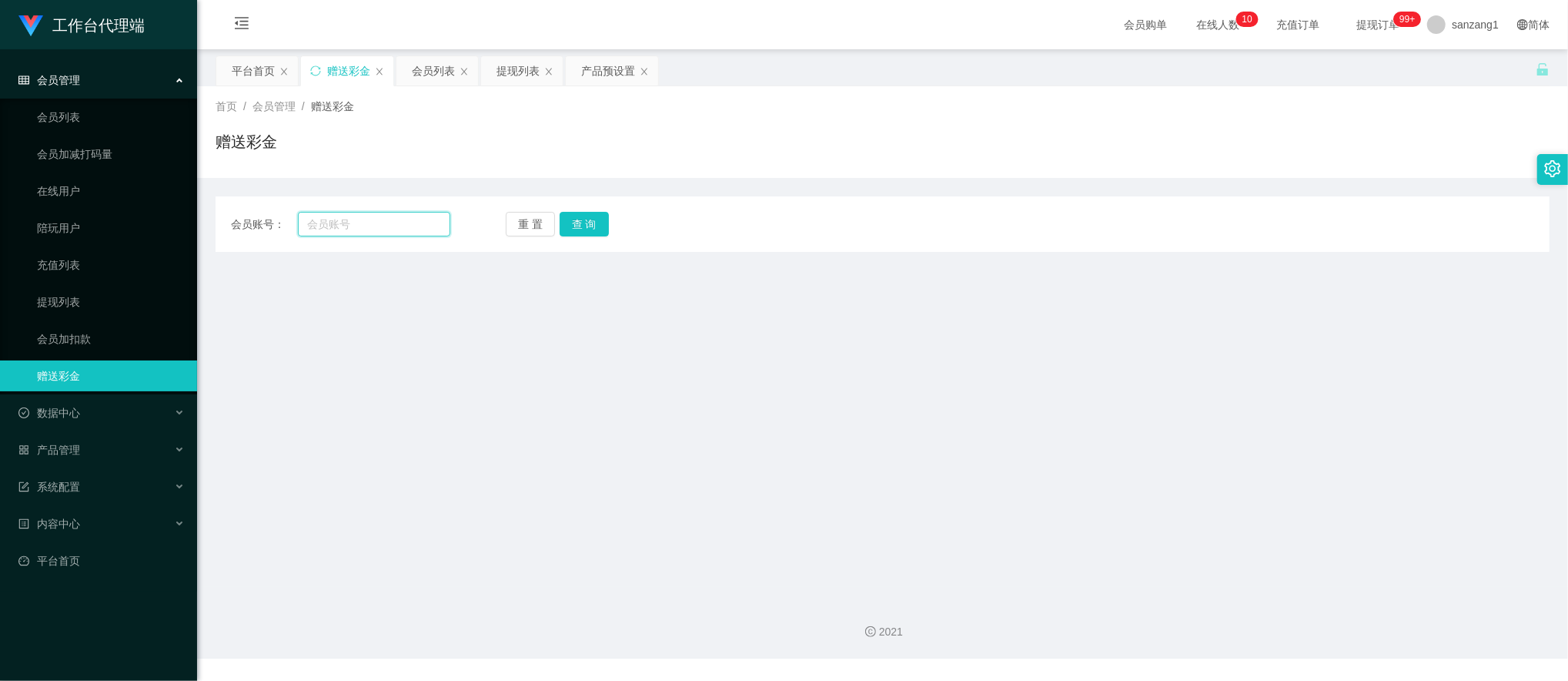
click at [371, 225] on input "text" at bounding box center [374, 224] width 153 height 25
paste input "Pay now 88896013 20"
drag, startPoint x: 399, startPoint y: 219, endPoint x: 421, endPoint y: 219, distance: 22.0
click at [421, 219] on input "Pay now 88896013 20" at bounding box center [374, 224] width 153 height 25
drag, startPoint x: 348, startPoint y: 223, endPoint x: 274, endPoint y: 210, distance: 75.1
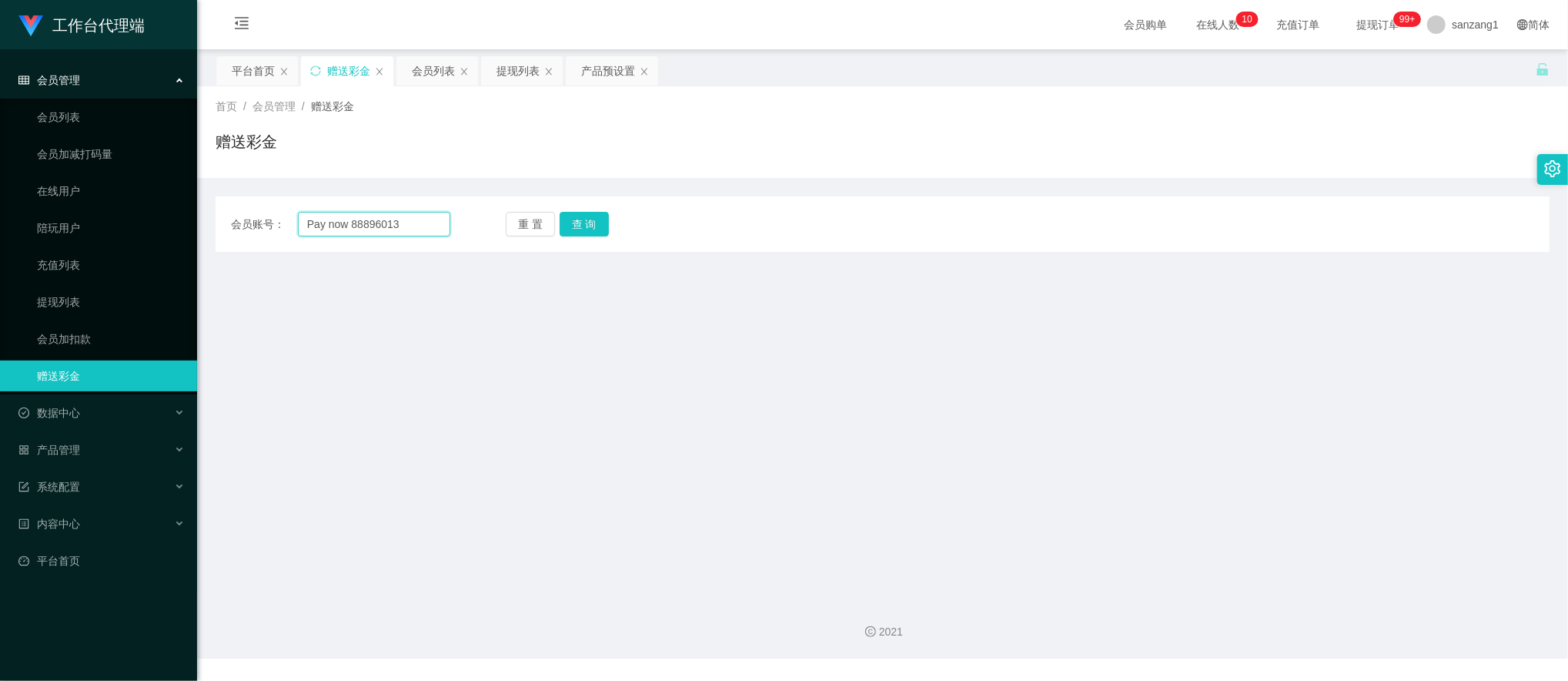
click at [274, 210] on div "会员账号： Pay now 88896013 重 置 查 询 会员账号 会员姓名 账号余额 操作类型 彩金加款 彩金扣款 金额 确 定" at bounding box center [882, 224] width 1334 height 56
click at [579, 222] on button "查 询" at bounding box center [584, 224] width 49 height 25
drag, startPoint x: 309, startPoint y: 225, endPoint x: 318, endPoint y: 223, distance: 9.2
click at [309, 223] on input "88896013" at bounding box center [374, 224] width 153 height 25
type input "88896013"
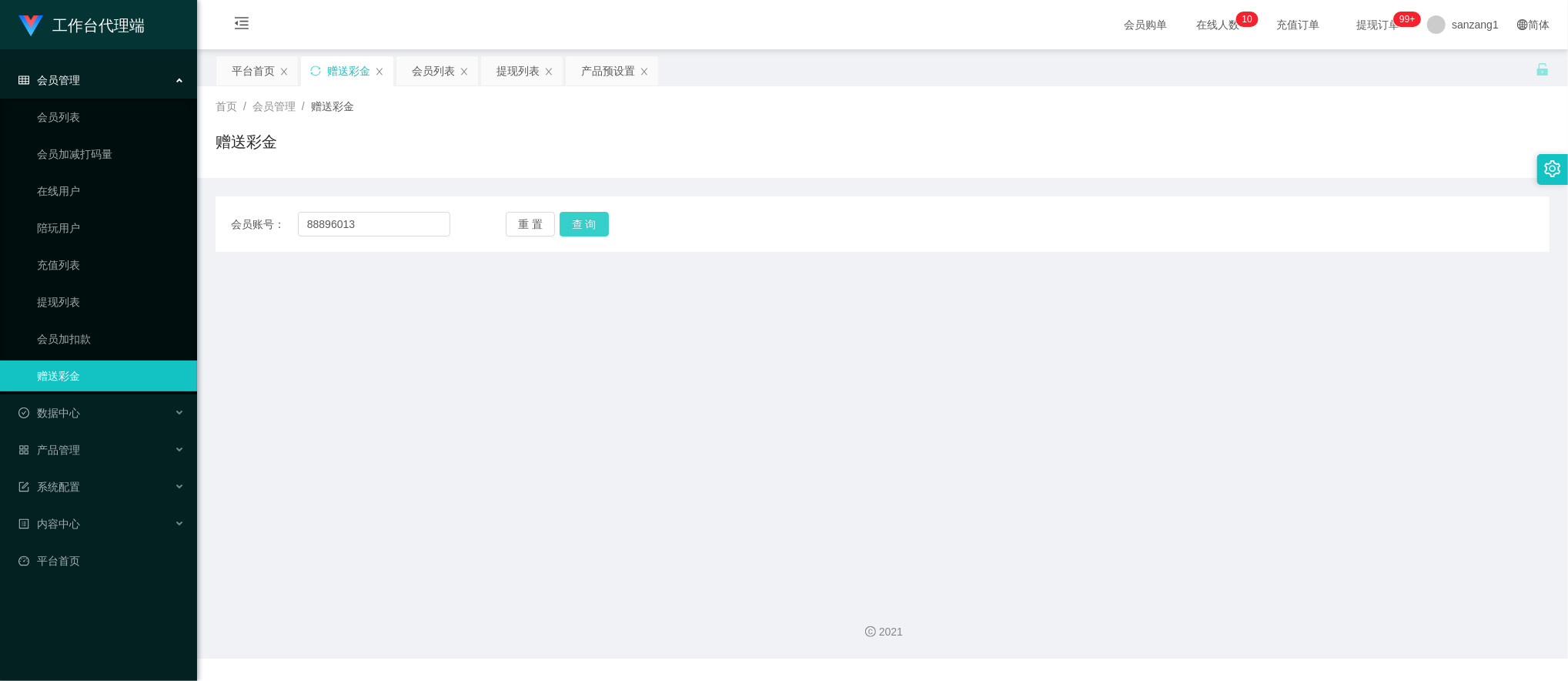
click at [588, 219] on button "查 询" at bounding box center [584, 224] width 49 height 25
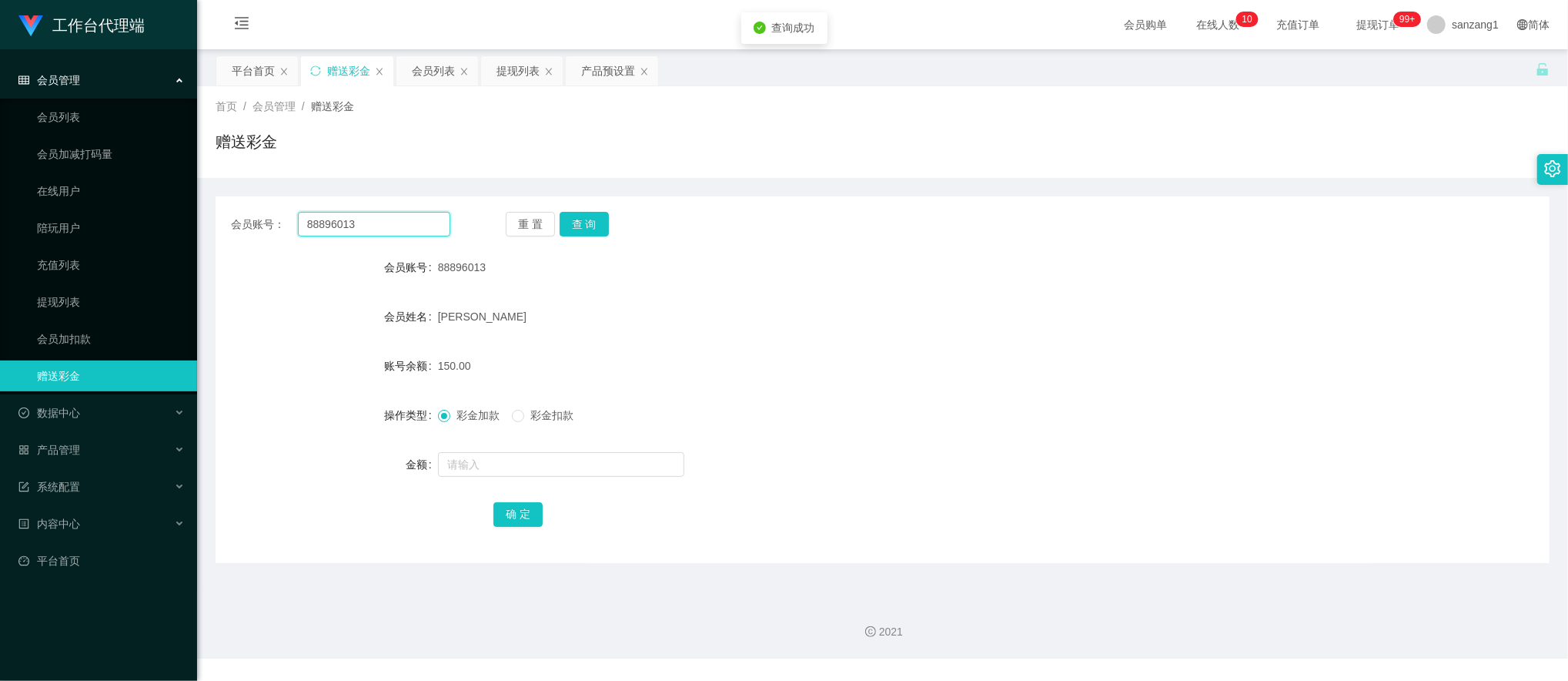
click at [400, 222] on input "88896013" at bounding box center [374, 224] width 153 height 25
click at [472, 469] on input "text" at bounding box center [561, 464] width 246 height 25
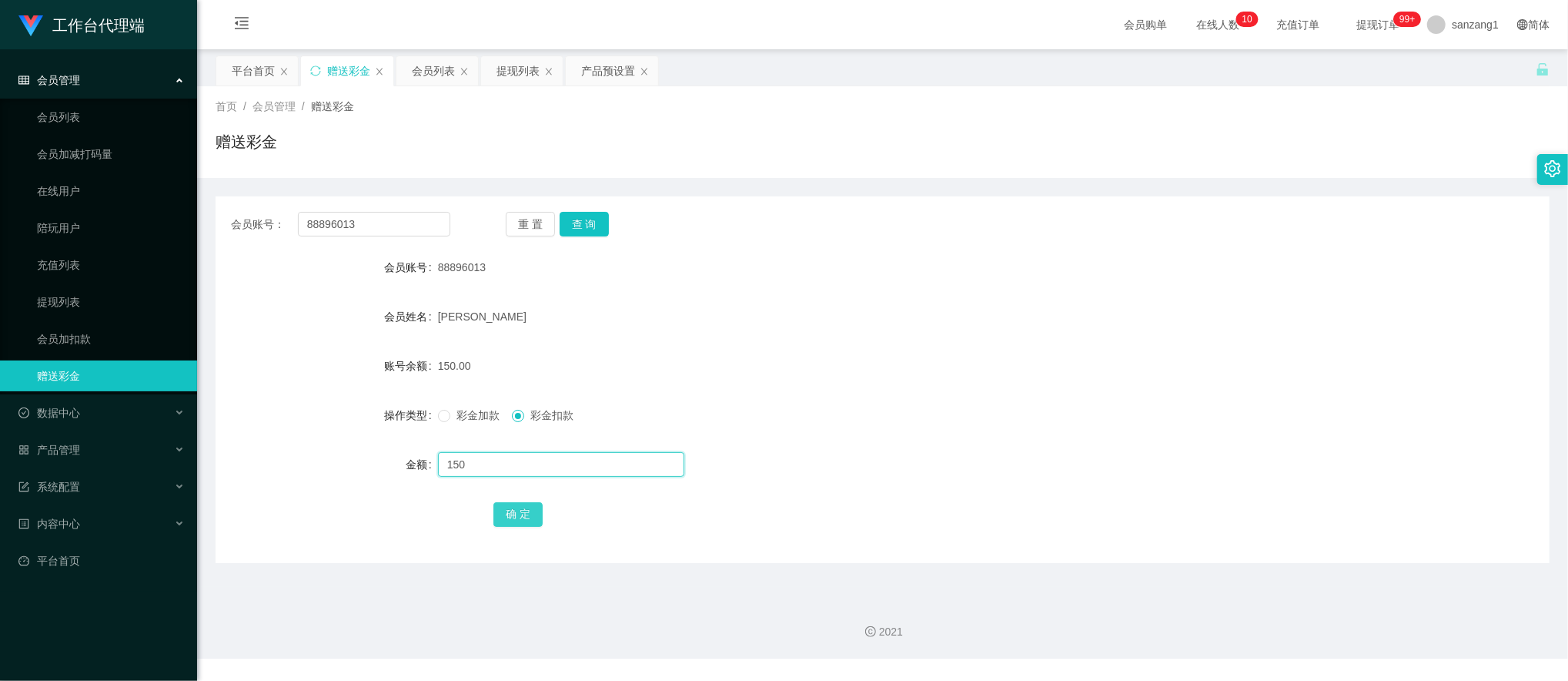
type input "150"
click at [510, 517] on button "确 定" at bounding box center [518, 514] width 49 height 25
click at [450, 417] on span "彩金加款" at bounding box center [478, 415] width 56 height 12
